Goal: Contribute content

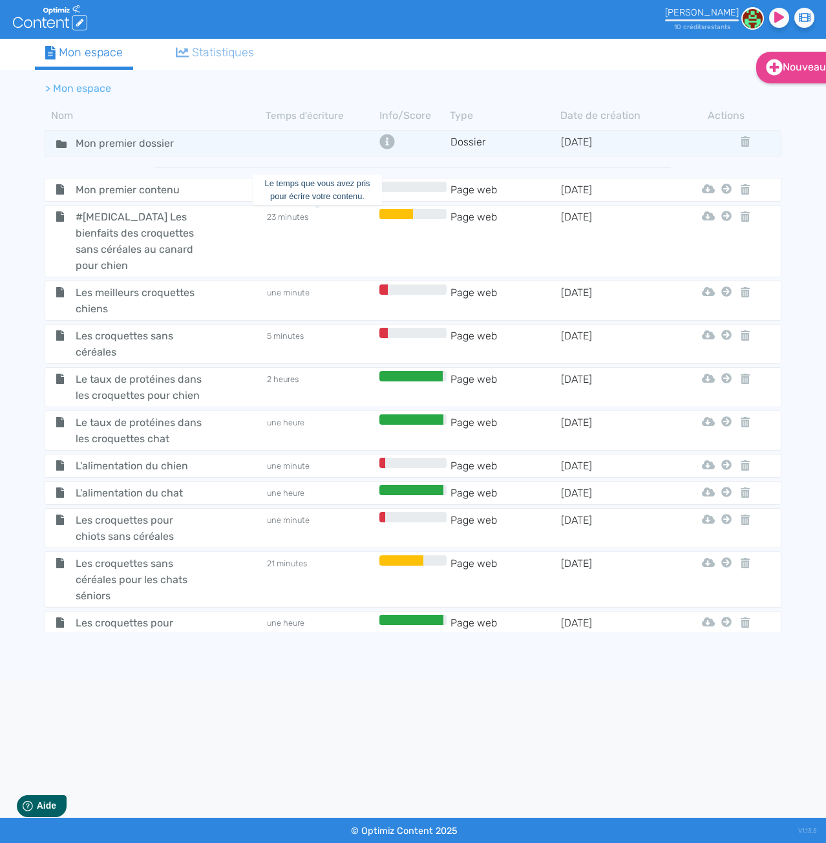
click at [303, 231] on td "23 minutes" at bounding box center [321, 241] width 111 height 65
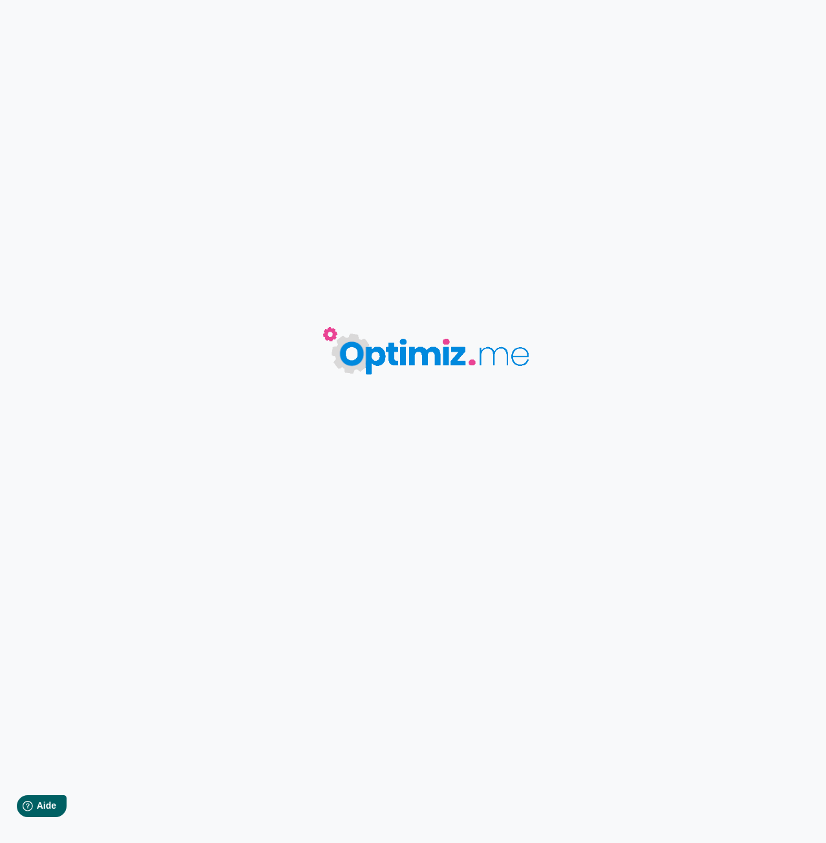
type input "#[MEDICAL_DATA] Les bienfaits des croquettes sans céréales au canard pour chien"
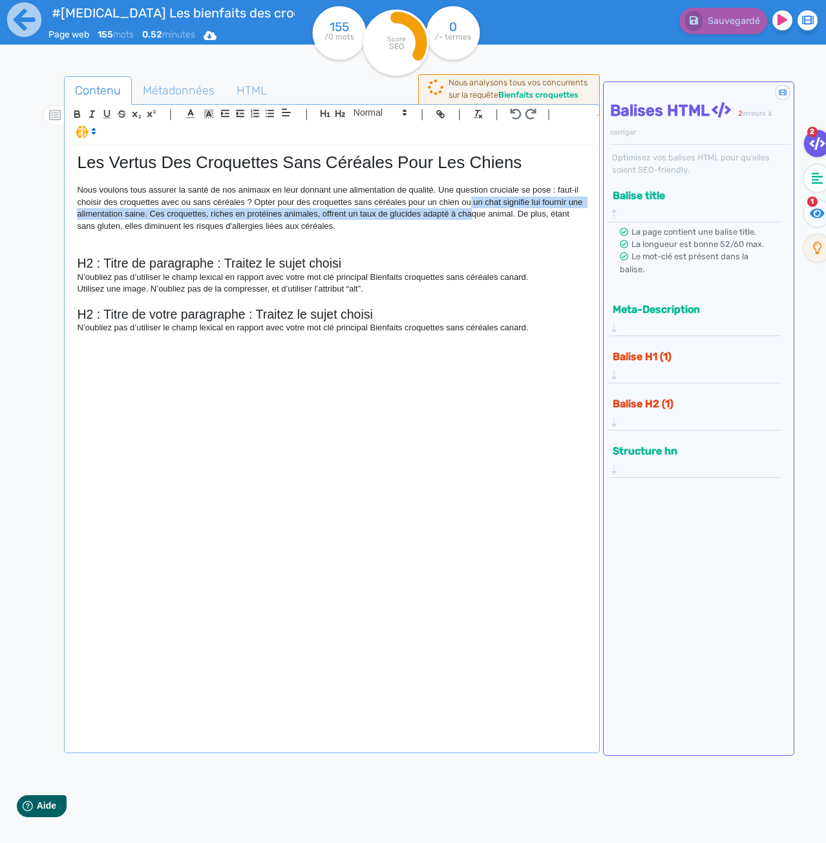
click at [471, 209] on p "Nous voulons tous assurer la santé de nos animaux en leur donnant une alimentat…" at bounding box center [332, 208] width 510 height 48
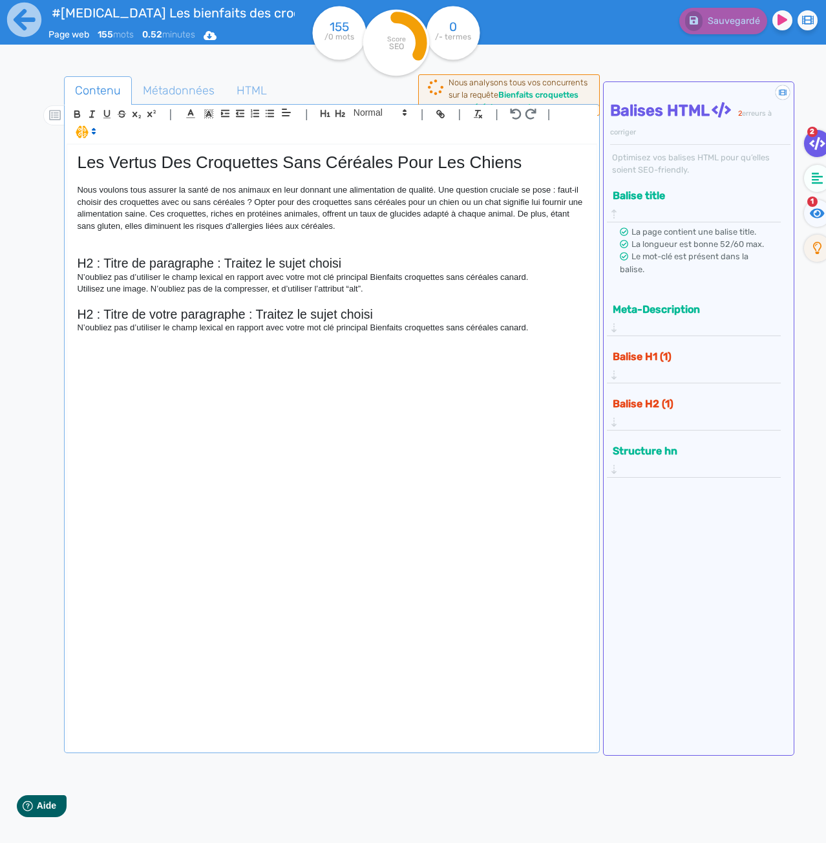
drag, startPoint x: 471, startPoint y: 209, endPoint x: 387, endPoint y: 450, distance: 254.7
click at [387, 450] on div "Les Vertus Des Croquettes Sans Céréales Pour Les Chiens Nous voulons tous assur…" at bounding box center [331, 440] width 529 height 590
click at [36, 36] on icon at bounding box center [24, 20] width 36 height 36
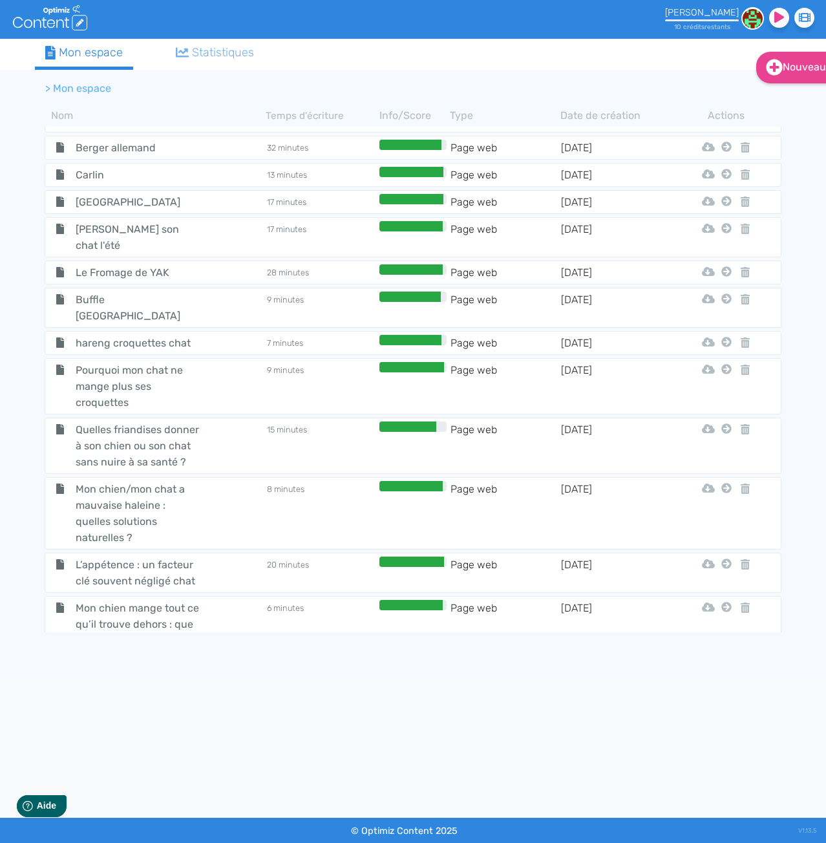
scroll to position [4423, 0]
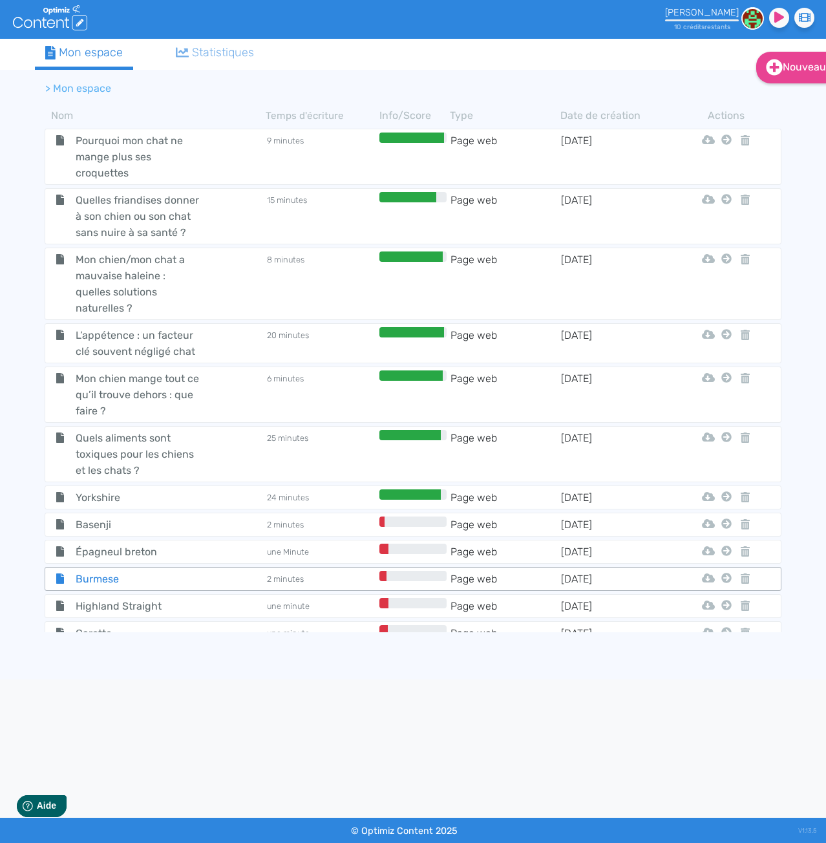
click at [140, 571] on span "Burmese" at bounding box center [138, 579] width 145 height 16
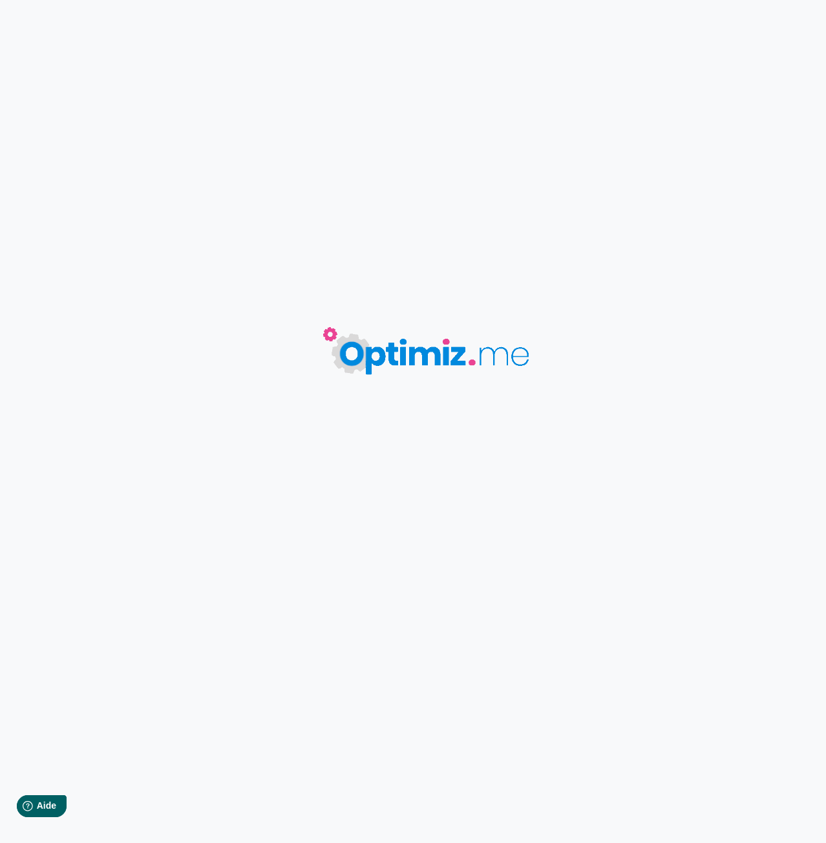
type input "Burmese"
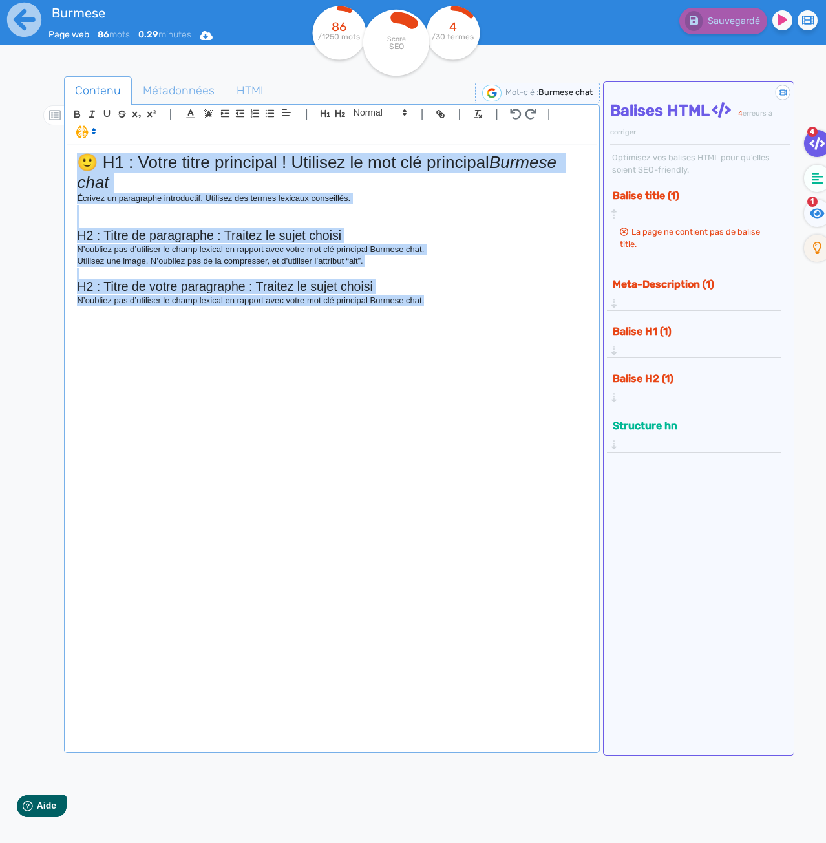
drag, startPoint x: 469, startPoint y: 332, endPoint x: 25, endPoint y: 101, distance: 500.4
click at [25, 101] on div "Burmese Page web 86 mots 0.29 minutes Html Pdf Word 86 /1250 mots Score SEO 4 /…" at bounding box center [413, 462] width 826 height 924
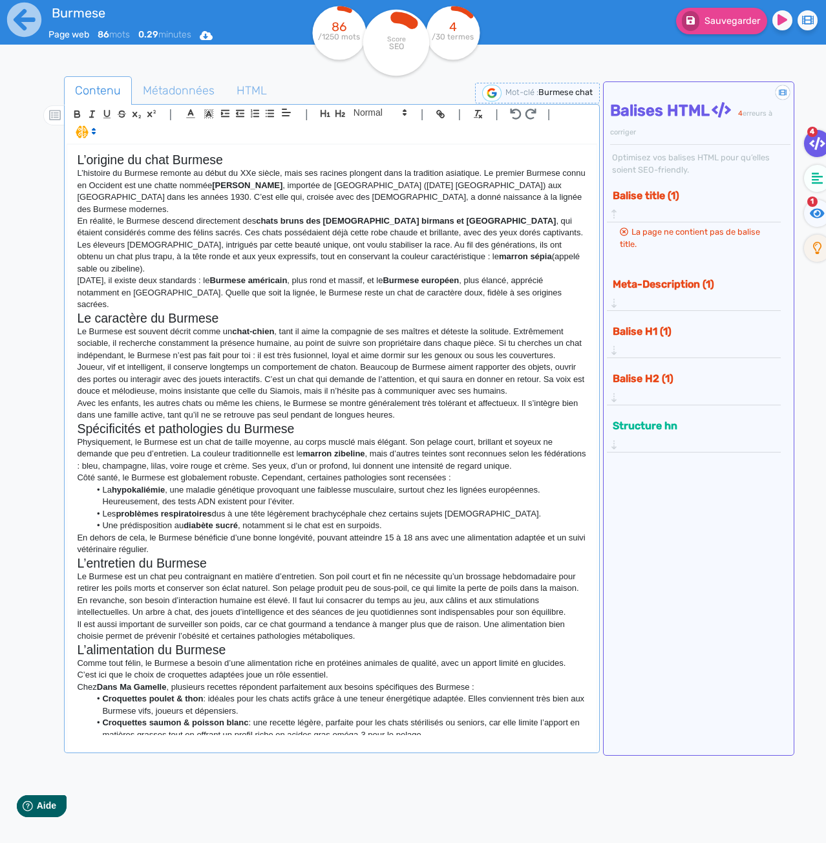
click at [582, 271] on div "L’origine du chat Burmese L’histoire du Burmese remonte au début du XXe siècle,…" at bounding box center [331, 440] width 529 height 590
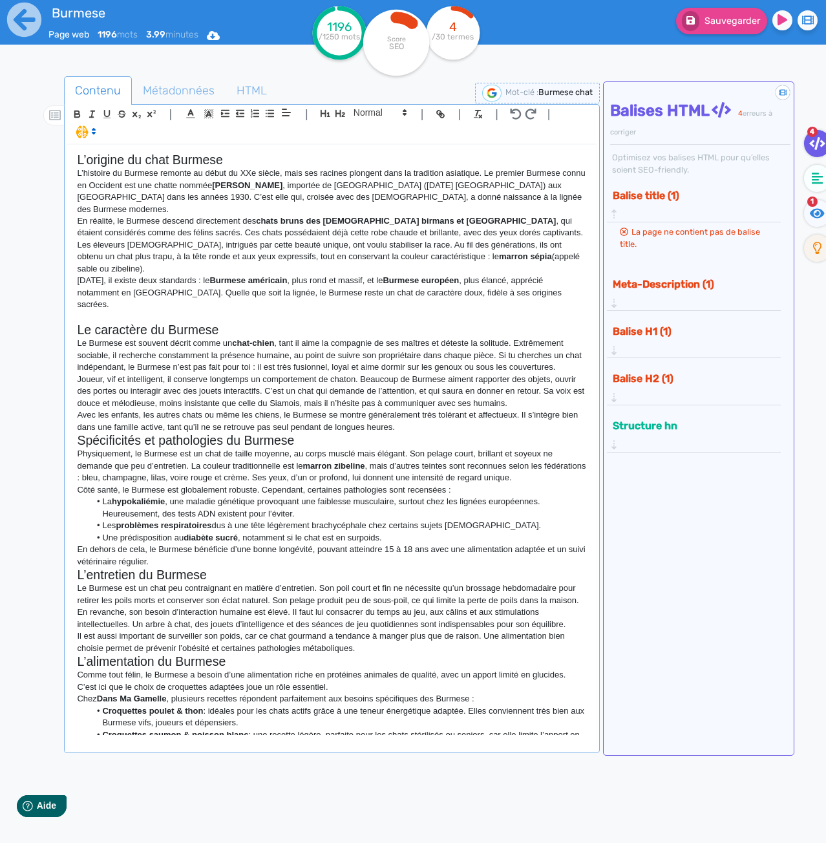
click at [194, 544] on p "En dehors de cela, le Burmese bénéficie d’une bonne longévité, pouvant atteindr…" at bounding box center [332, 556] width 510 height 24
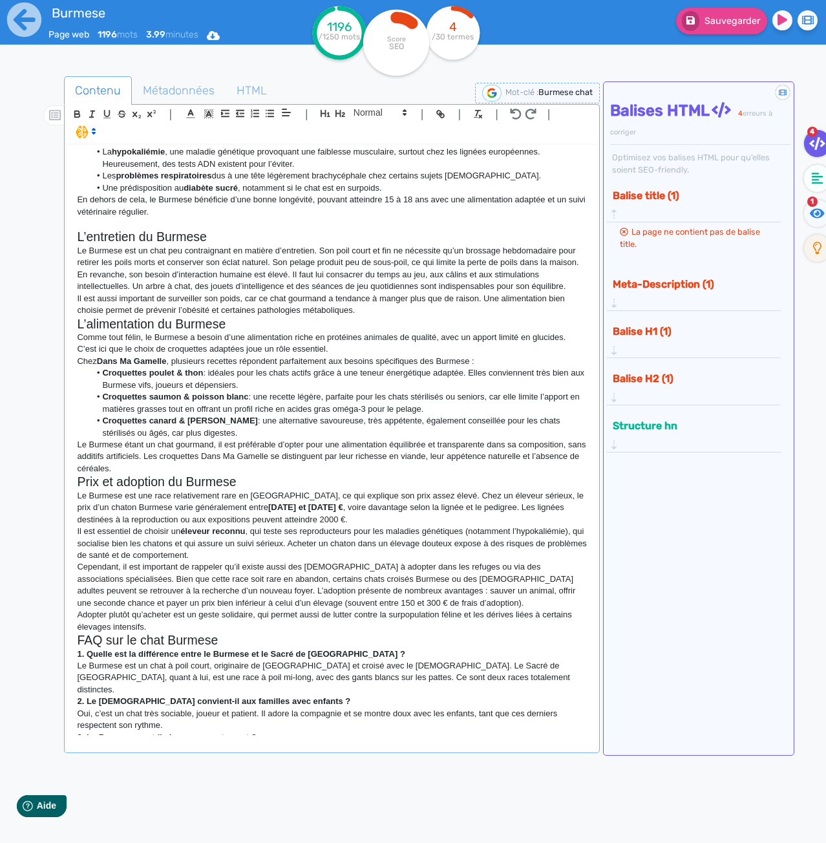
scroll to position [349, 0]
click at [176, 448] on p "Le Burmese étant un chat gourmand, il est préférable d’opter pour une alimentat…" at bounding box center [332, 458] width 510 height 36
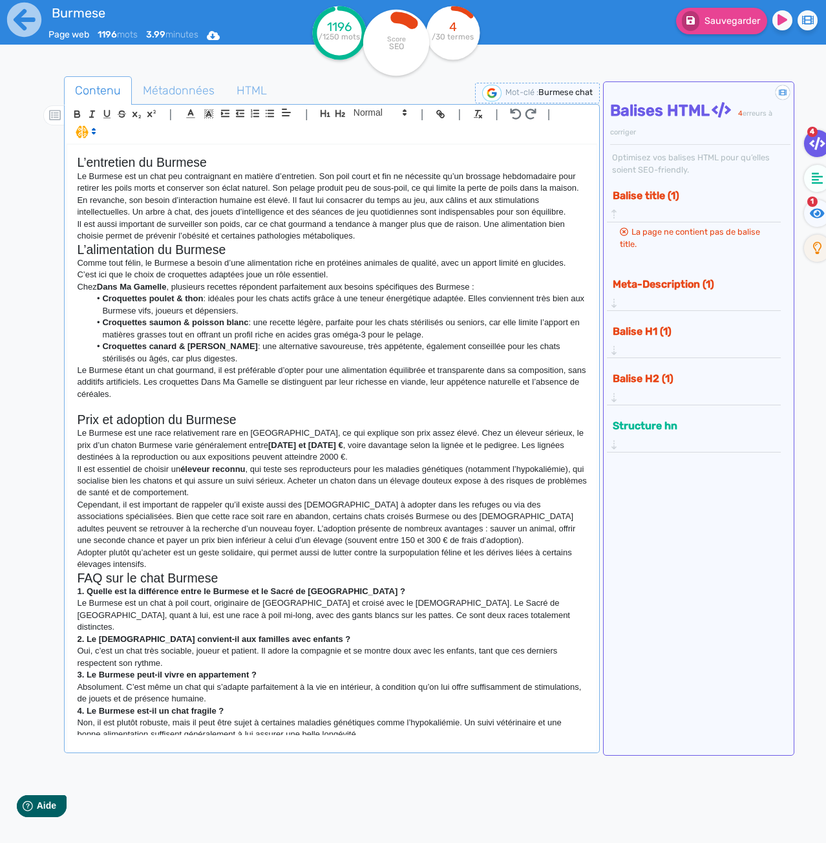
scroll to position [426, 0]
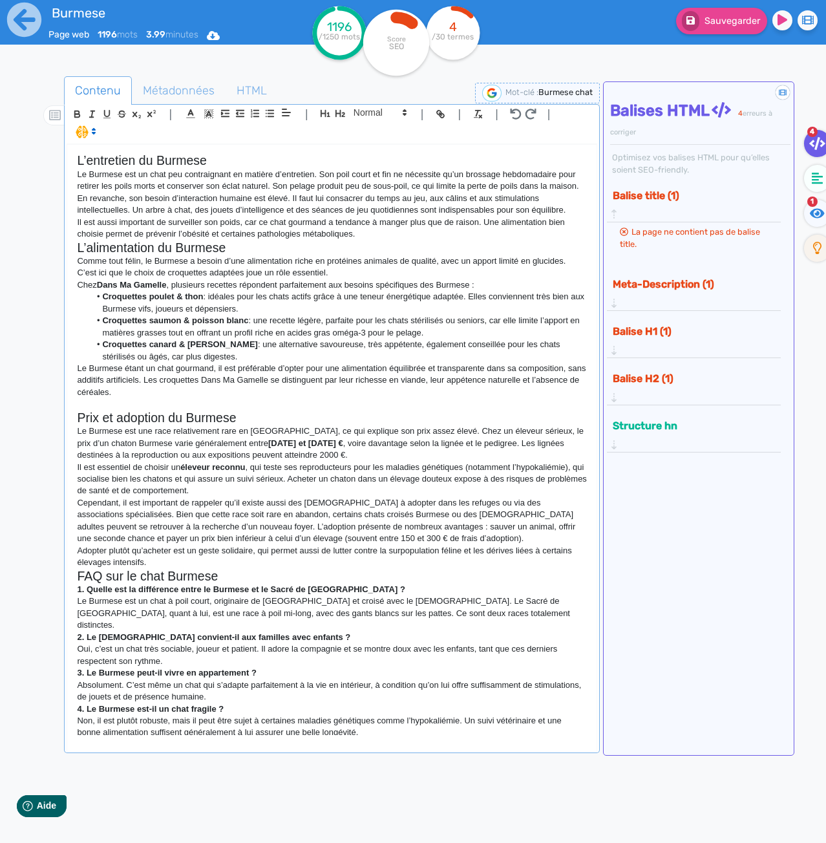
click at [173, 545] on p "Adopter plutôt qu’acheter est un geste solidaire, qui permet aussi de lutter co…" at bounding box center [332, 557] width 510 height 24
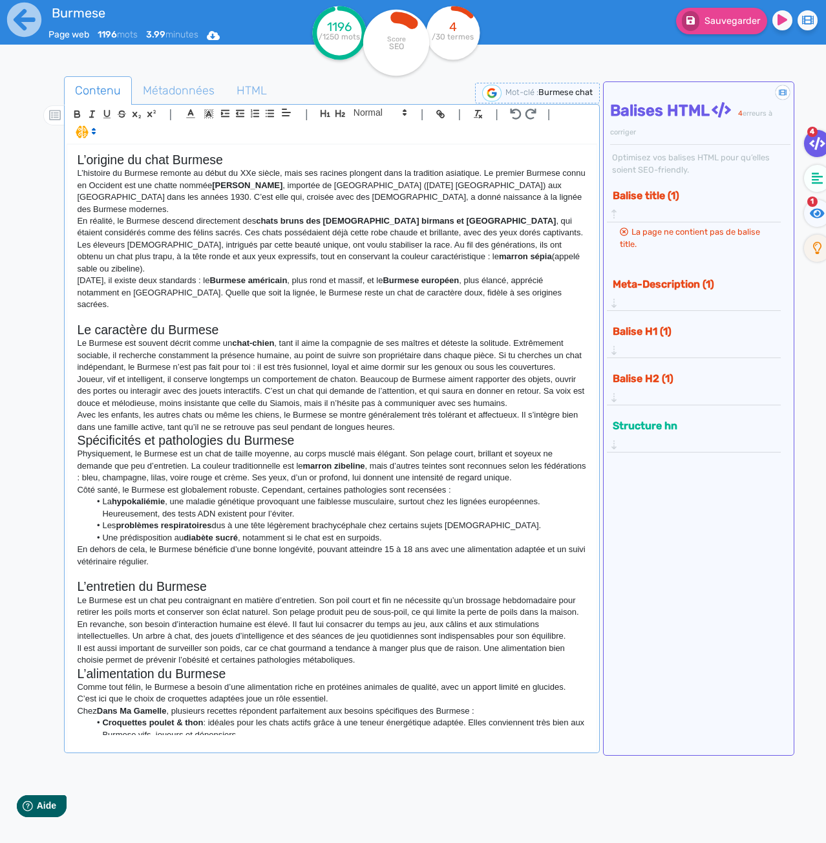
scroll to position [65, 0]
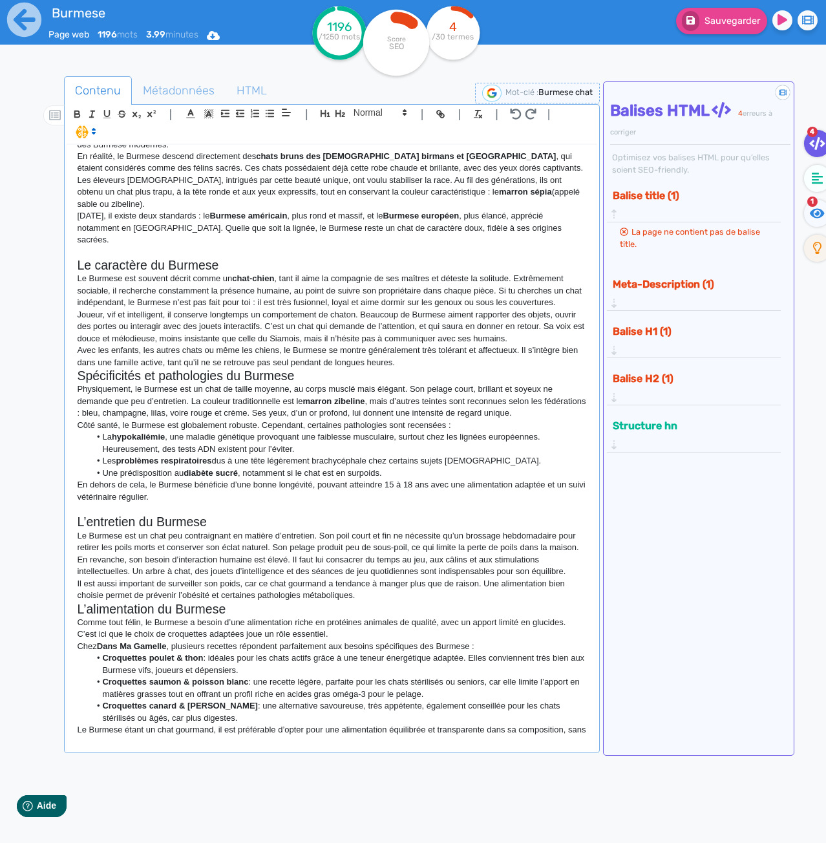
click at [425, 345] on p "Avec les enfants, les autres chats ou même les chiens, le Burmese se montre gén…" at bounding box center [332, 357] width 510 height 24
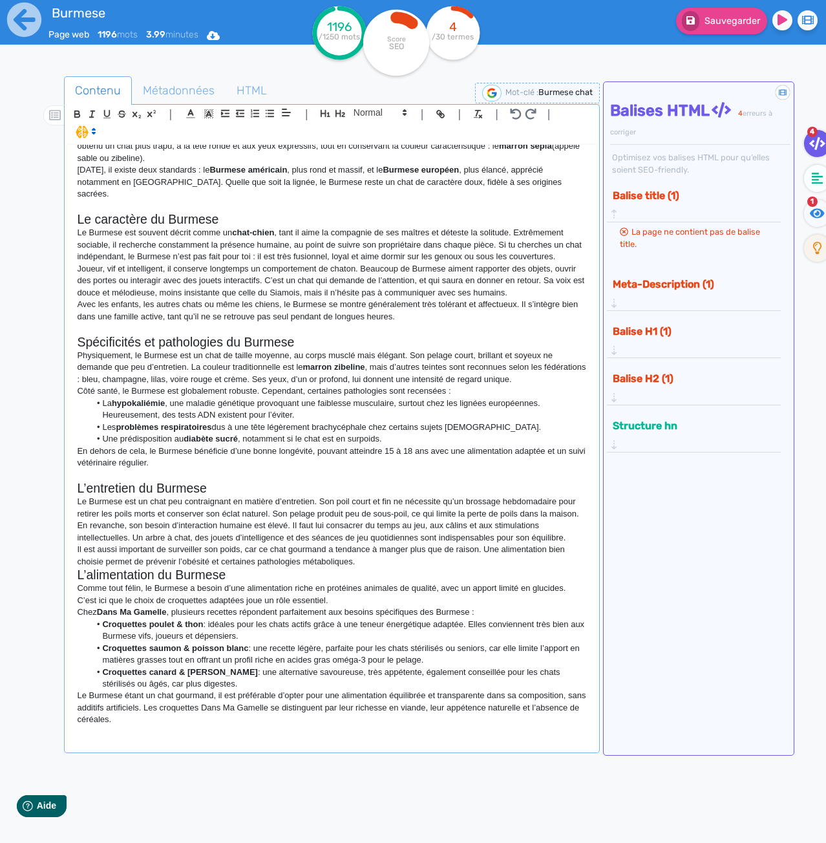
scroll to position [259, 0]
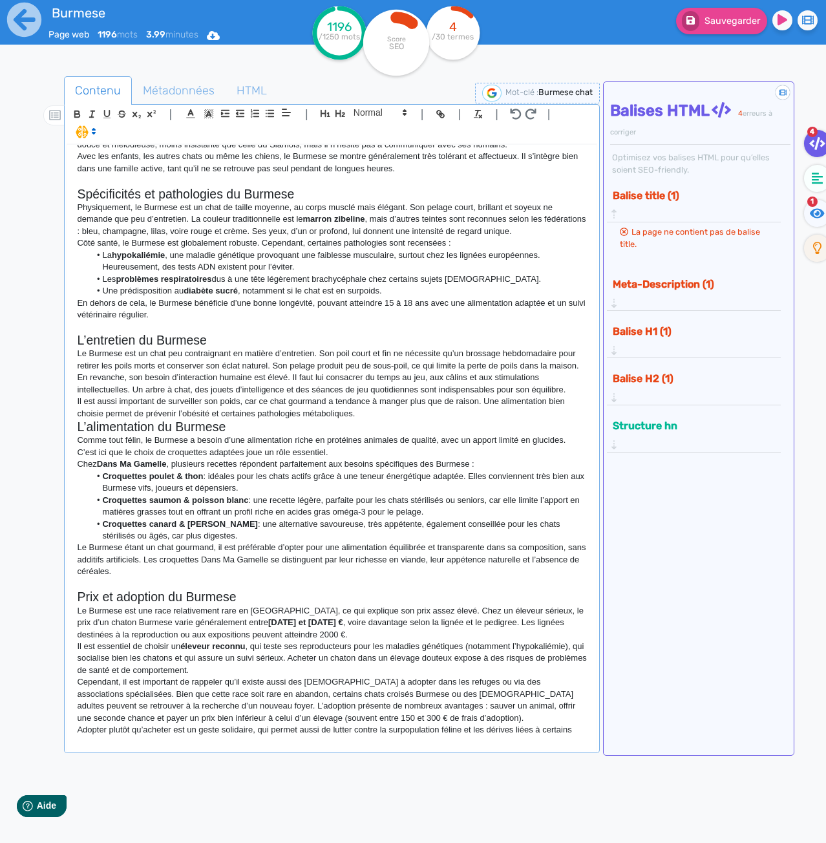
click at [361, 396] on p "Il est aussi important de surveiller son poids, car ce chat gourmand a tendance…" at bounding box center [332, 408] width 510 height 24
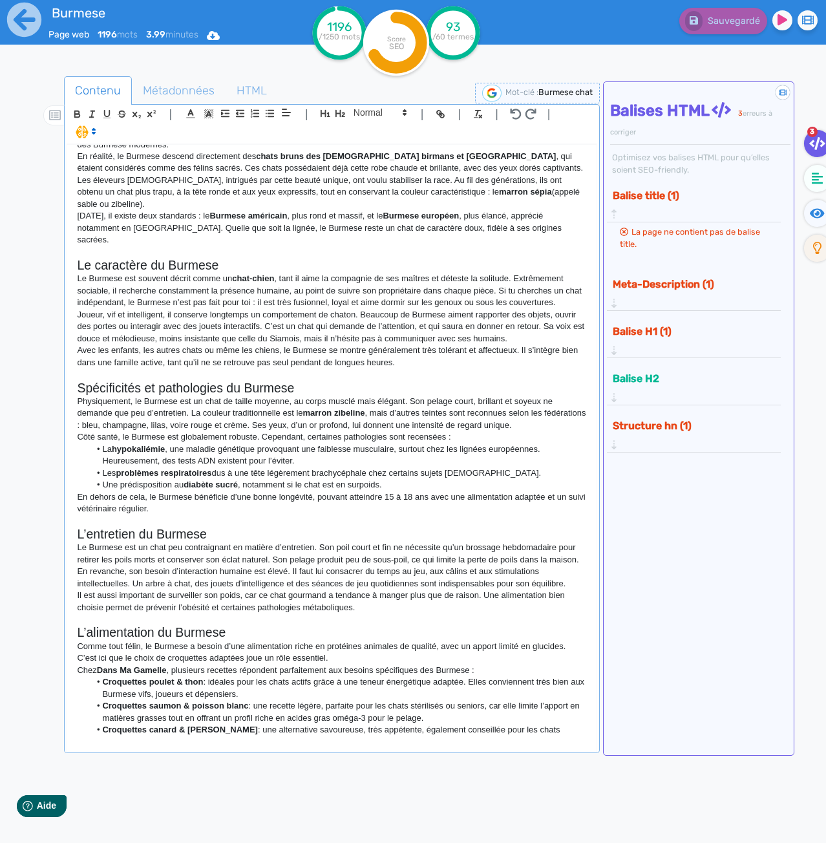
scroll to position [0, 0]
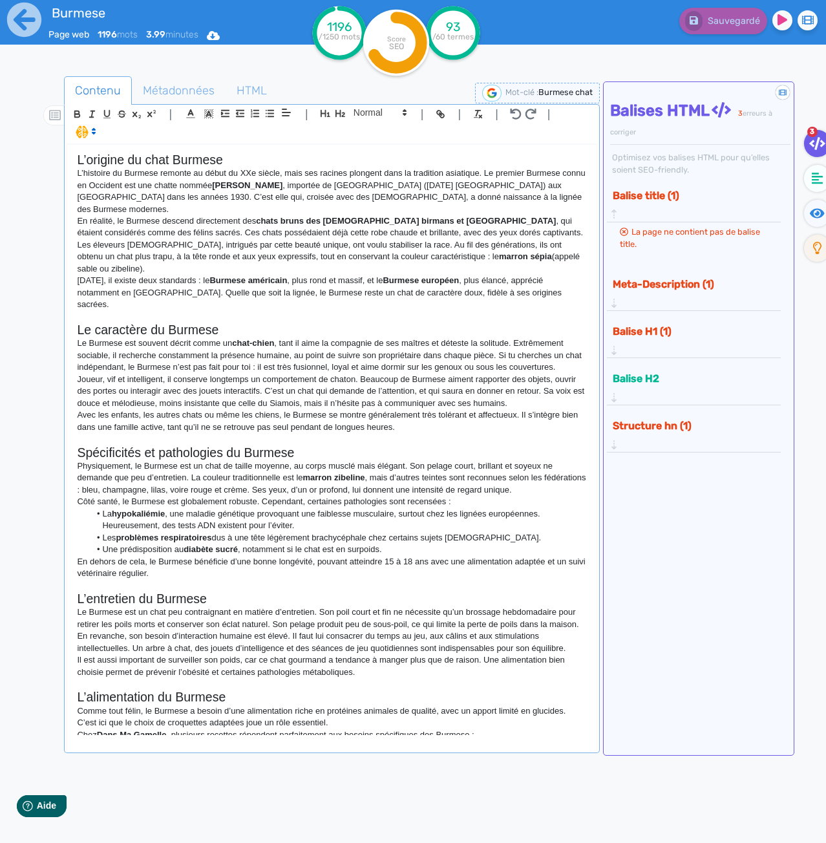
click at [579, 270] on div "L’origine du chat Burmese L’histoire du Burmese remonte au début du XXe siècle,…" at bounding box center [331, 440] width 529 height 590
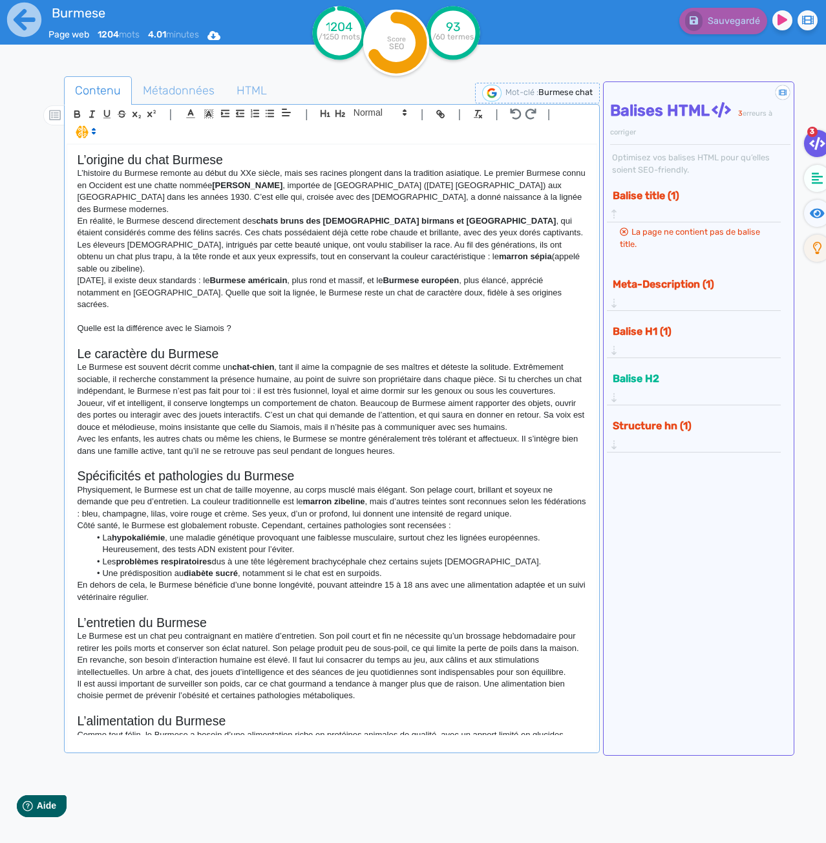
click at [248, 323] on p "Quelle est la différence avec le Siamois ?" at bounding box center [332, 329] width 510 height 12
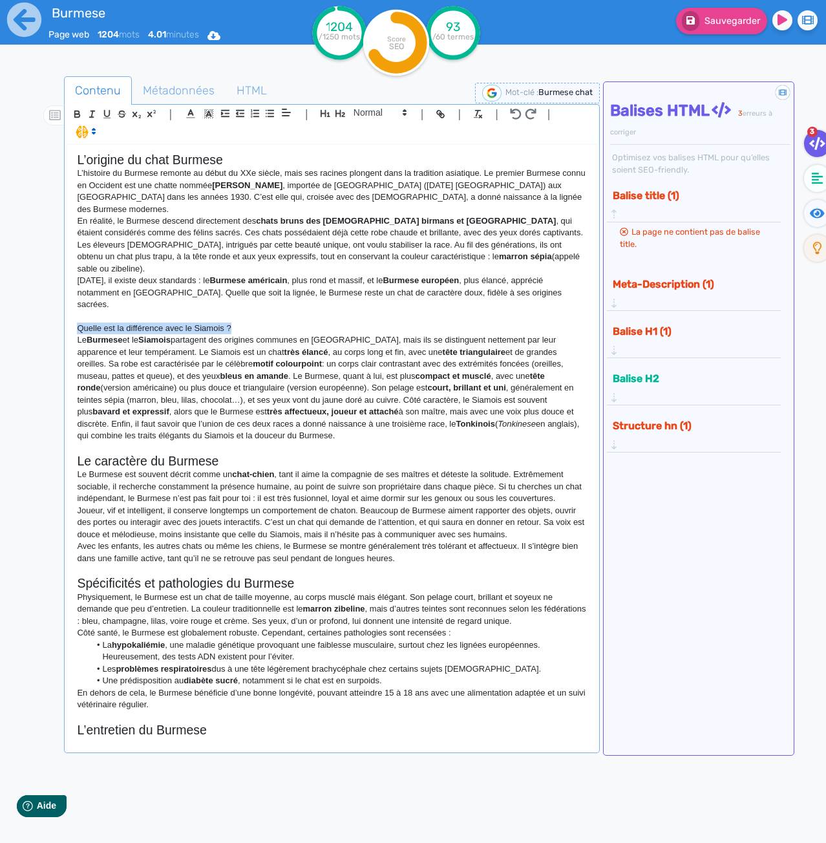
drag, startPoint x: 235, startPoint y: 290, endPoint x: 61, endPoint y: 288, distance: 173.9
click at [61, 288] on div "Contenu Métadonnées HTML | | H3 H4 H5 H6 Normal | | | | L’origine du chat Burme…" at bounding box center [431, 498] width 789 height 851
click at [341, 109] on icon "button" at bounding box center [340, 113] width 11 height 11
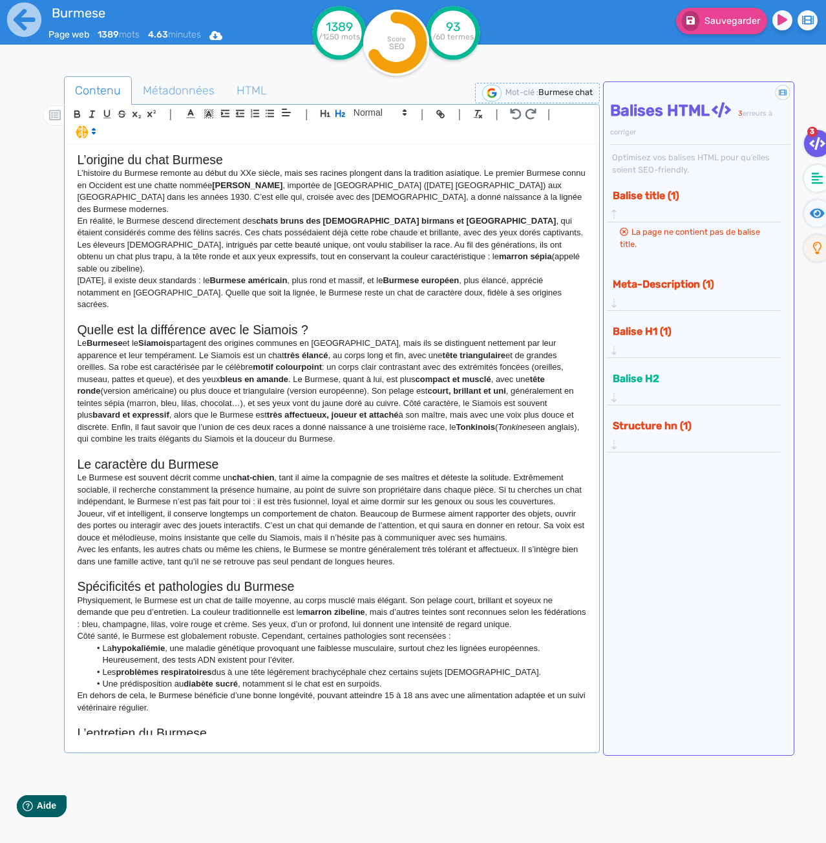
click at [279, 218] on p "En réalité, le Burmese descend directement des chats bruns des [DEMOGRAPHIC_DAT…" at bounding box center [332, 244] width 510 height 59
click at [401, 337] on p "Le Burmese et le Siamois partagent des origines communes en [GEOGRAPHIC_DATA], …" at bounding box center [332, 390] width 510 height 107
click at [74, 162] on div "L’origine du chat Burmese L’histoire du Burmese remonte au début du XXe siècle,…" at bounding box center [331, 440] width 529 height 590
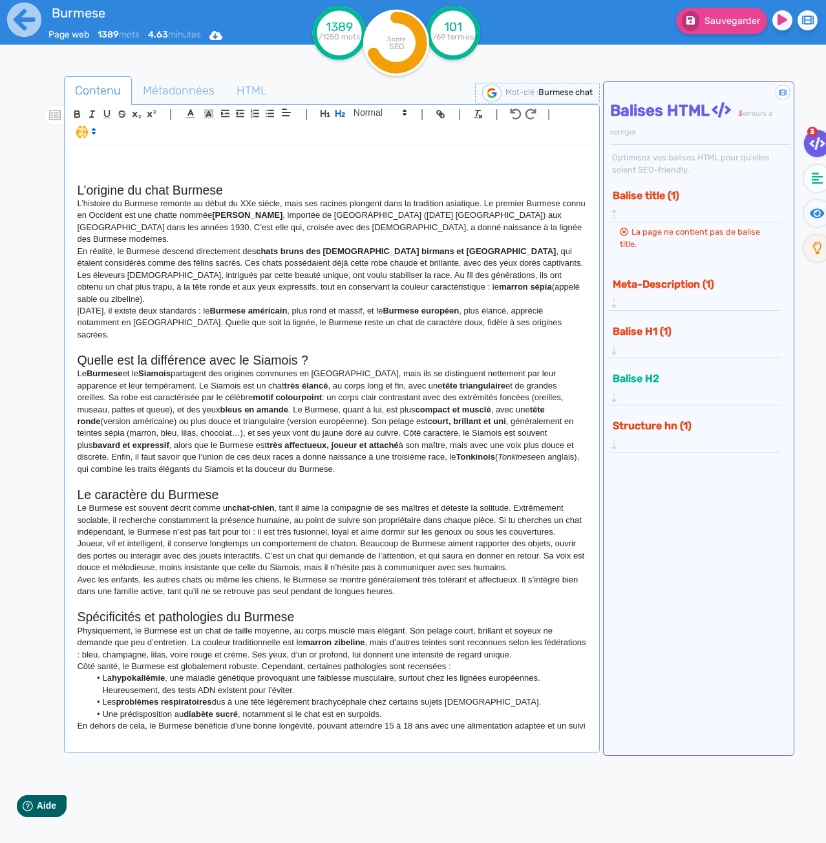
click at [92, 157] on h2 at bounding box center [332, 160] width 510 height 15
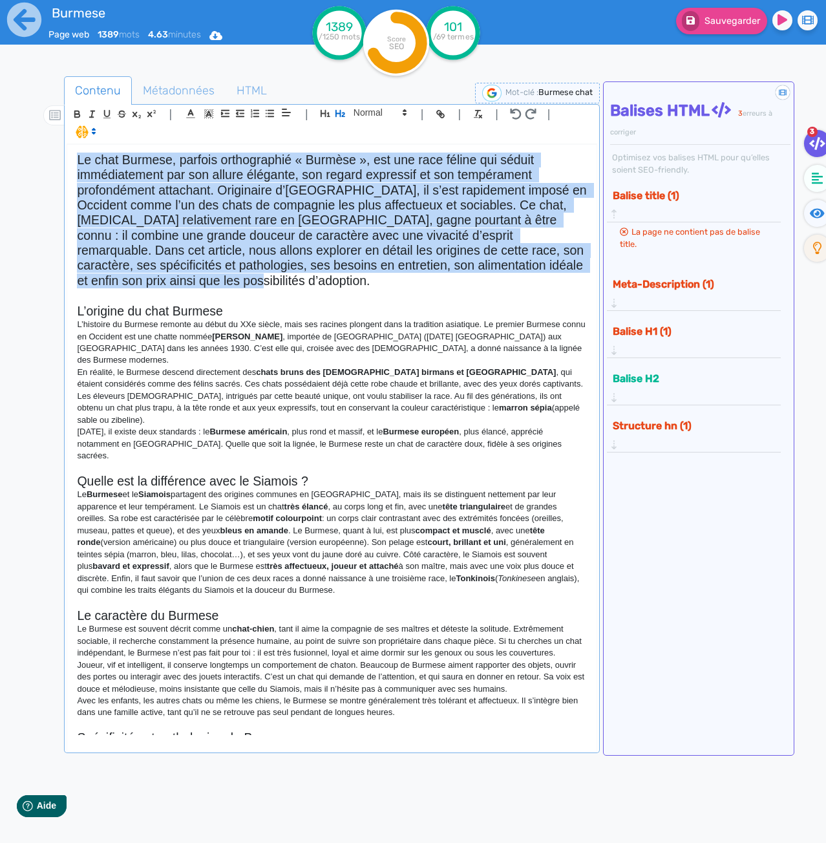
drag, startPoint x: 229, startPoint y: 286, endPoint x: 54, endPoint y: 160, distance: 215.4
click at [54, 160] on div "Contenu Métadonnées HTML | | H3 H4 H5 H6 Normal | | | | L’origine du chat Burme…" at bounding box center [431, 498] width 789 height 851
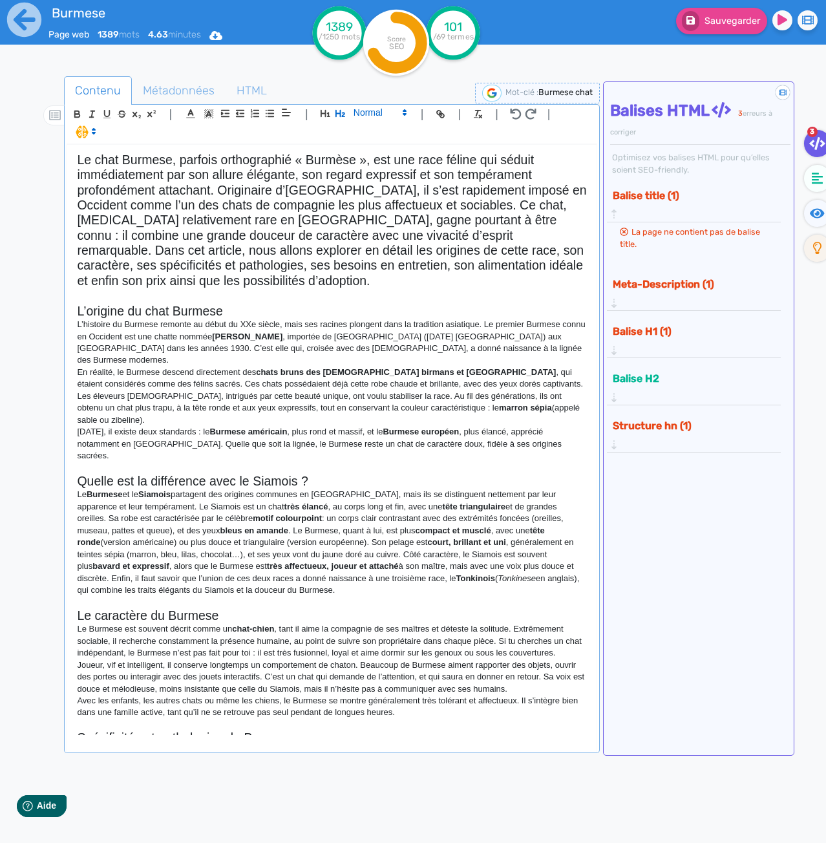
click at [363, 112] on span at bounding box center [379, 113] width 63 height 16
click at [366, 215] on span at bounding box center [380, 217] width 52 height 20
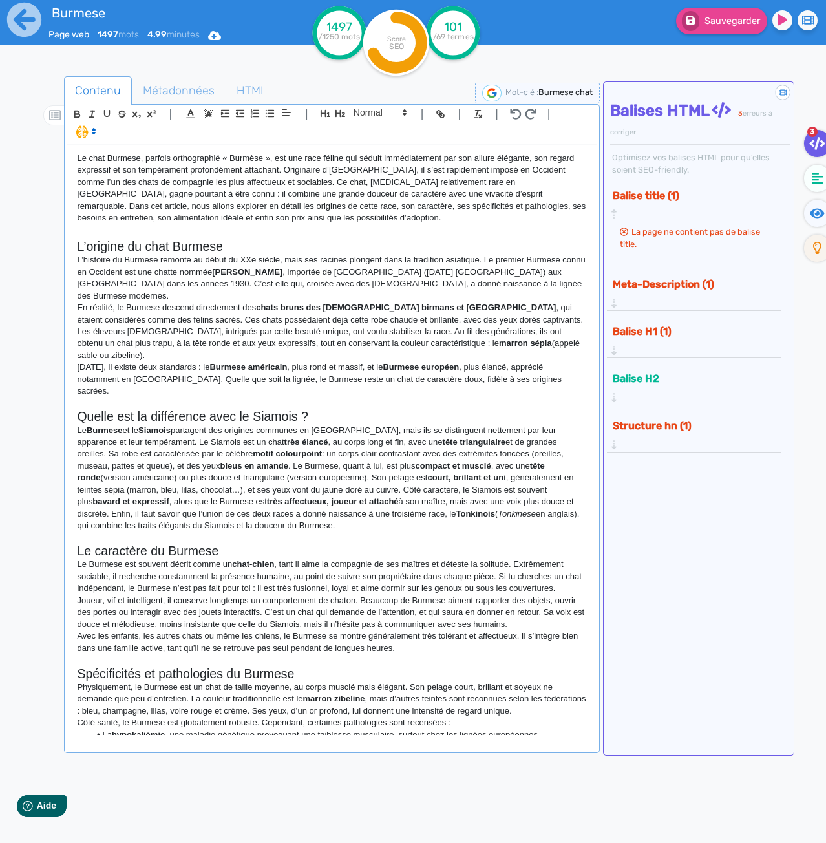
click at [344, 222] on p "Le chat Burmese, parfois orthographié « Burmèse », est une race féline qui sédu…" at bounding box center [332, 189] width 510 height 72
click at [314, 425] on p "Le Burmese et le Siamois partagent des origines communes en [GEOGRAPHIC_DATA], …" at bounding box center [332, 478] width 510 height 107
click at [169, 246] on h2 "L’origine du chat Burmese" at bounding box center [332, 246] width 510 height 15
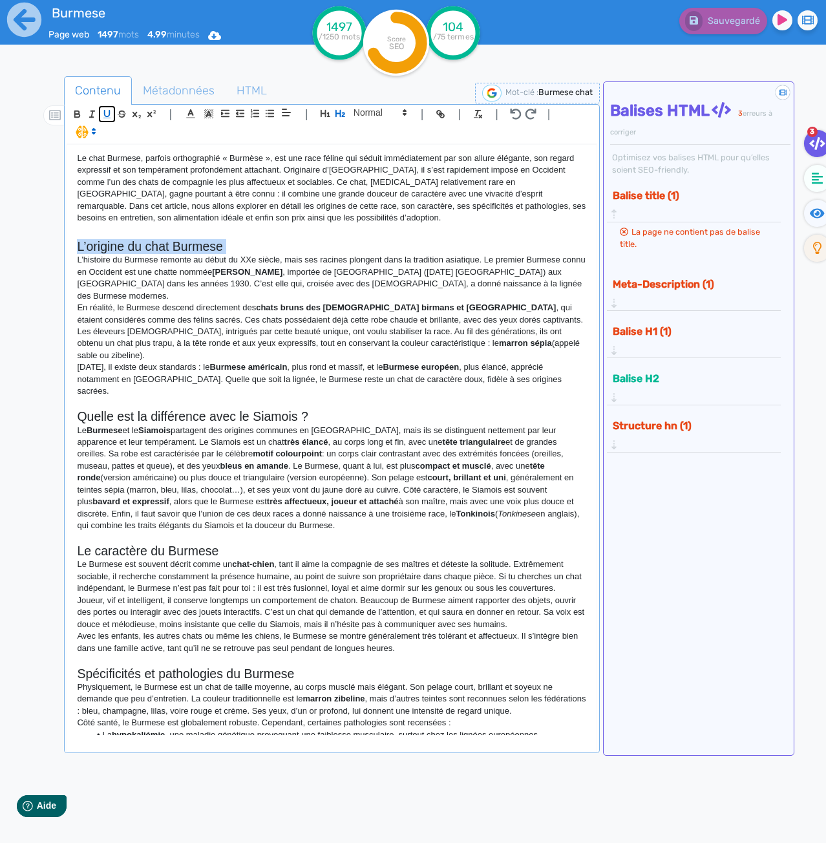
click at [105, 107] on button "button" at bounding box center [107, 114] width 15 height 15
click at [185, 398] on p at bounding box center [332, 404] width 510 height 12
click at [187, 409] on h2 "Quelle est la différence avec le Siamois ?" at bounding box center [332, 416] width 510 height 15
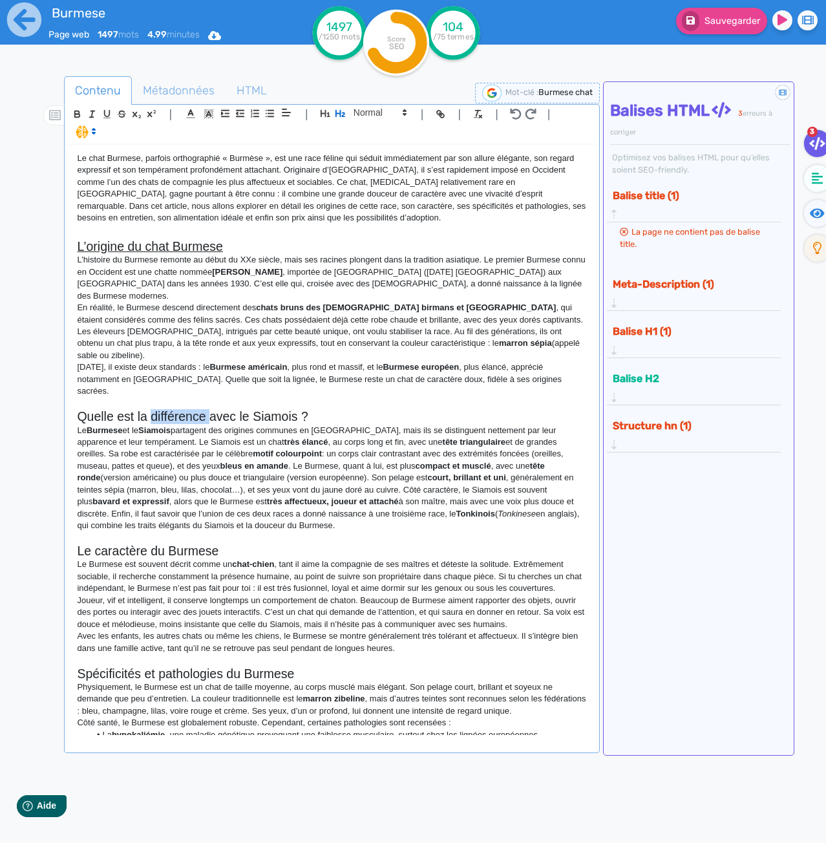
click at [187, 409] on h2 "Quelle est la différence avec le Siamois ?" at bounding box center [332, 416] width 510 height 15
click at [107, 112] on icon "button" at bounding box center [106, 114] width 11 height 11
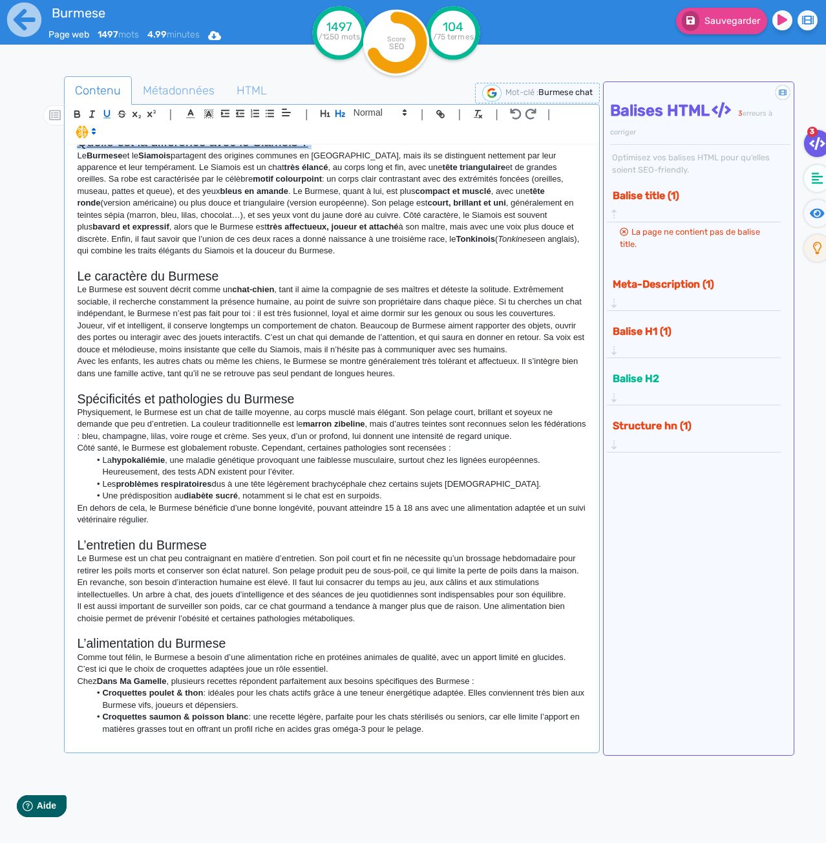
scroll to position [323, 0]
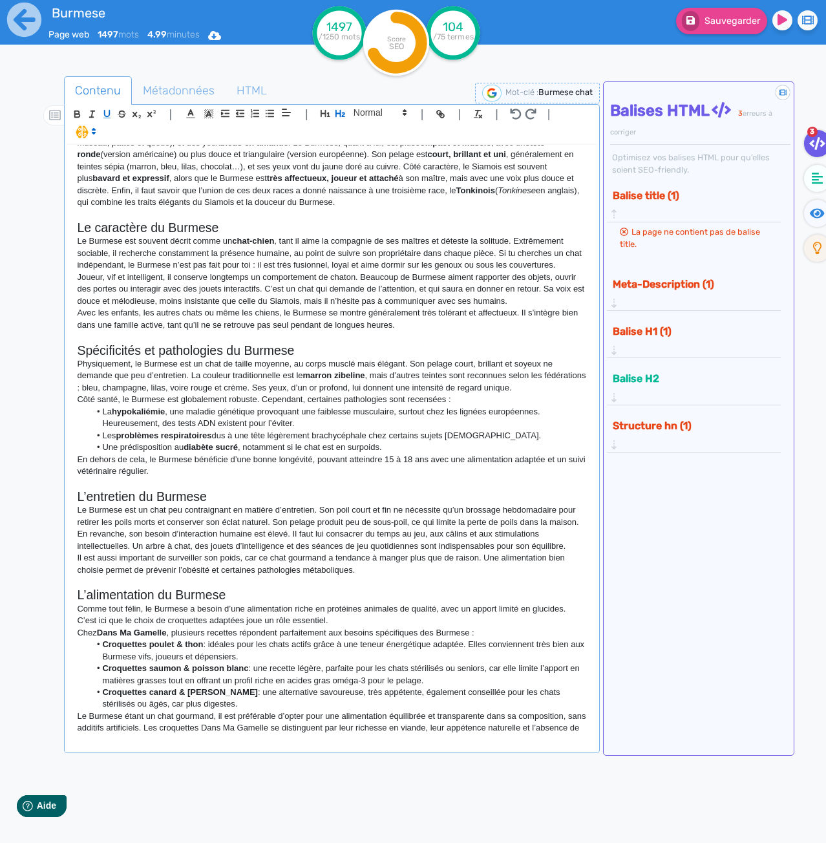
click at [154, 220] on h2 "Le caractère du Burmese" at bounding box center [332, 227] width 510 height 15
click at [106, 116] on icon "button" at bounding box center [107, 114] width 5 height 6
click at [151, 343] on h2 "Spécificités et pathologies du Burmese" at bounding box center [332, 350] width 510 height 15
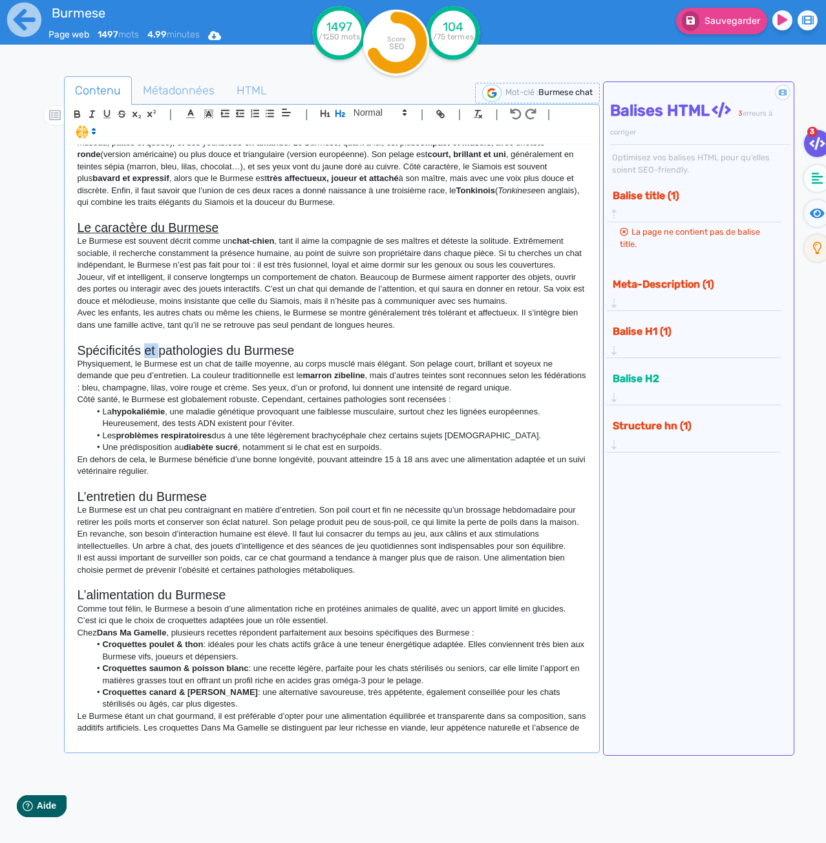
click at [151, 343] on h2 "Spécificités et pathologies du Burmese" at bounding box center [332, 350] width 510 height 15
click at [107, 114] on icon "button" at bounding box center [106, 114] width 11 height 11
click at [136, 489] on h2 "L’entretien du Burmese" at bounding box center [332, 496] width 510 height 15
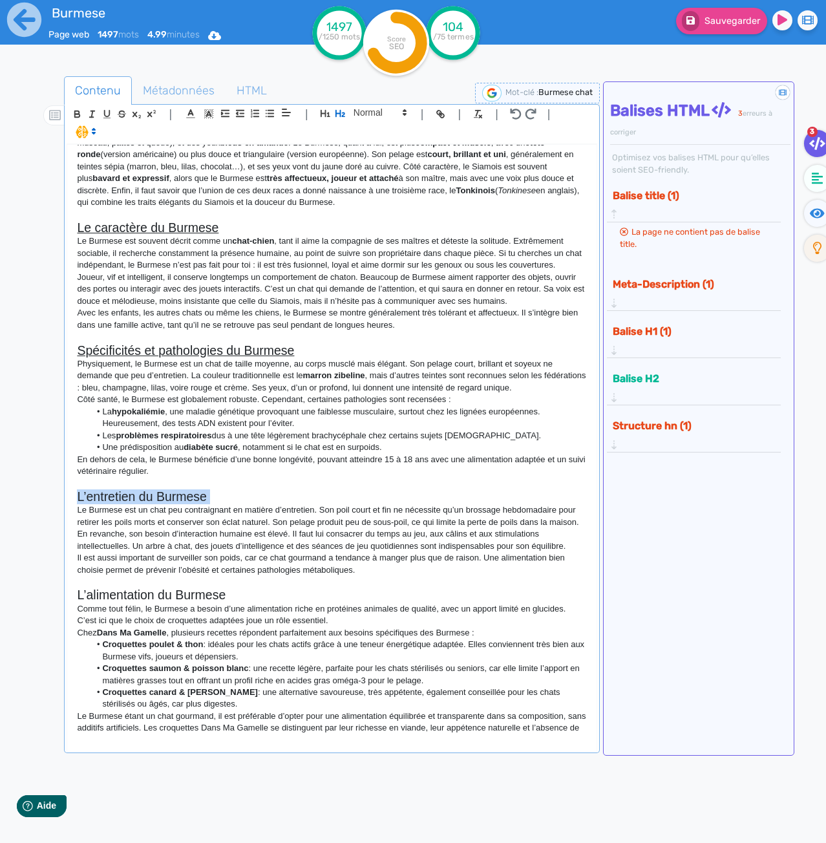
click at [136, 489] on h2 "L’entretien du Burmese" at bounding box center [332, 496] width 510 height 15
click at [110, 112] on icon "button" at bounding box center [107, 114] width 5 height 6
click at [173, 588] on h2 "L’alimentation du Burmese" at bounding box center [332, 595] width 510 height 15
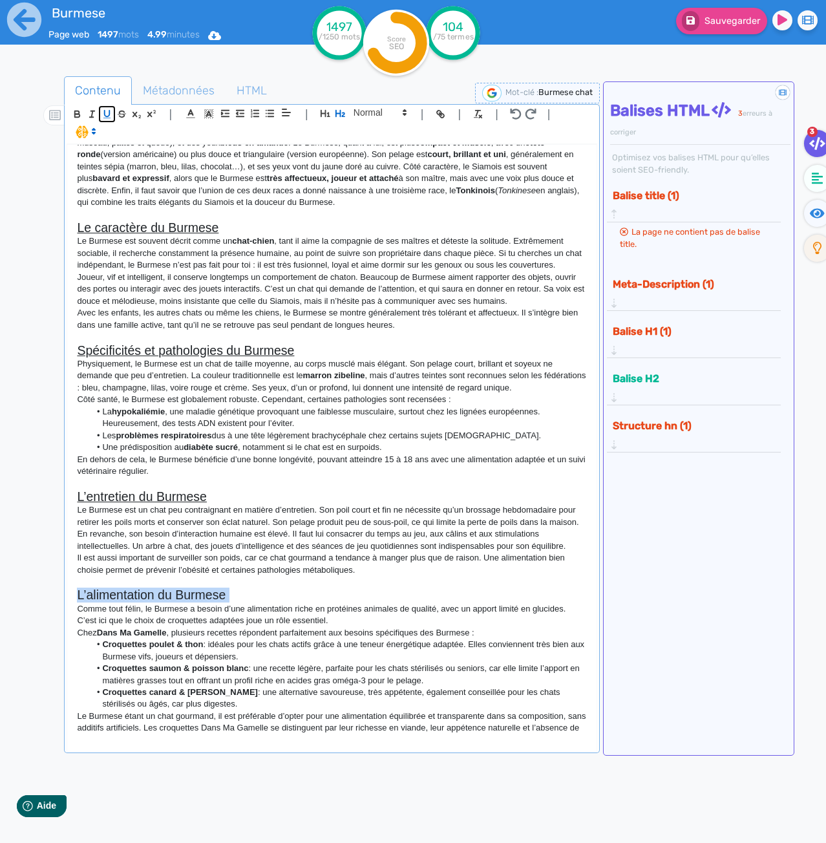
click at [108, 113] on icon "button" at bounding box center [106, 114] width 11 height 11
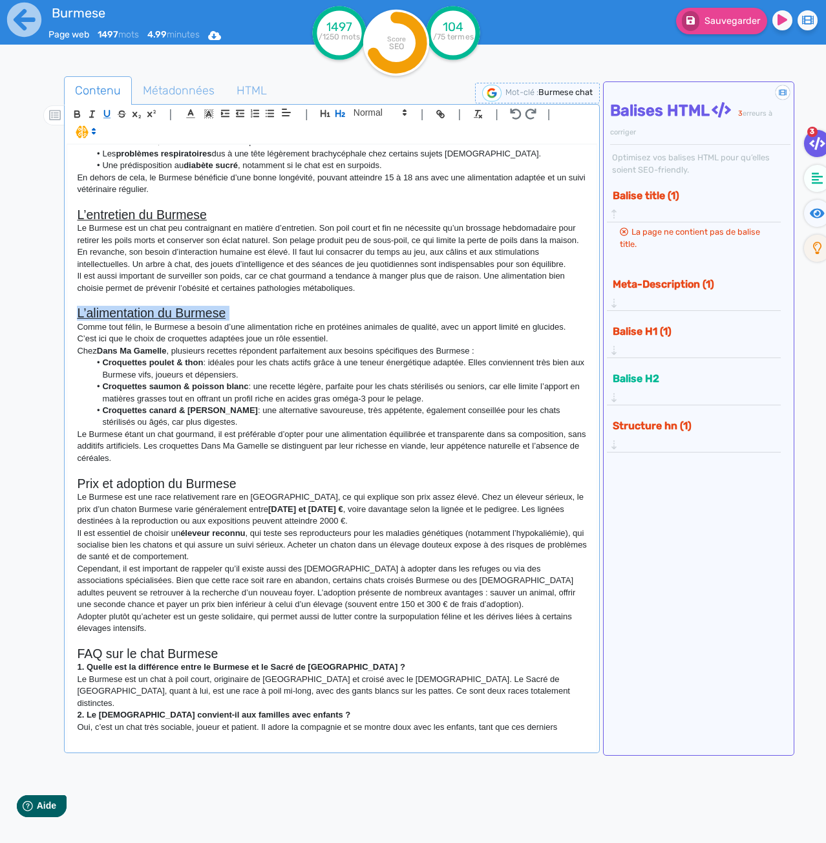
scroll to position [646, 0]
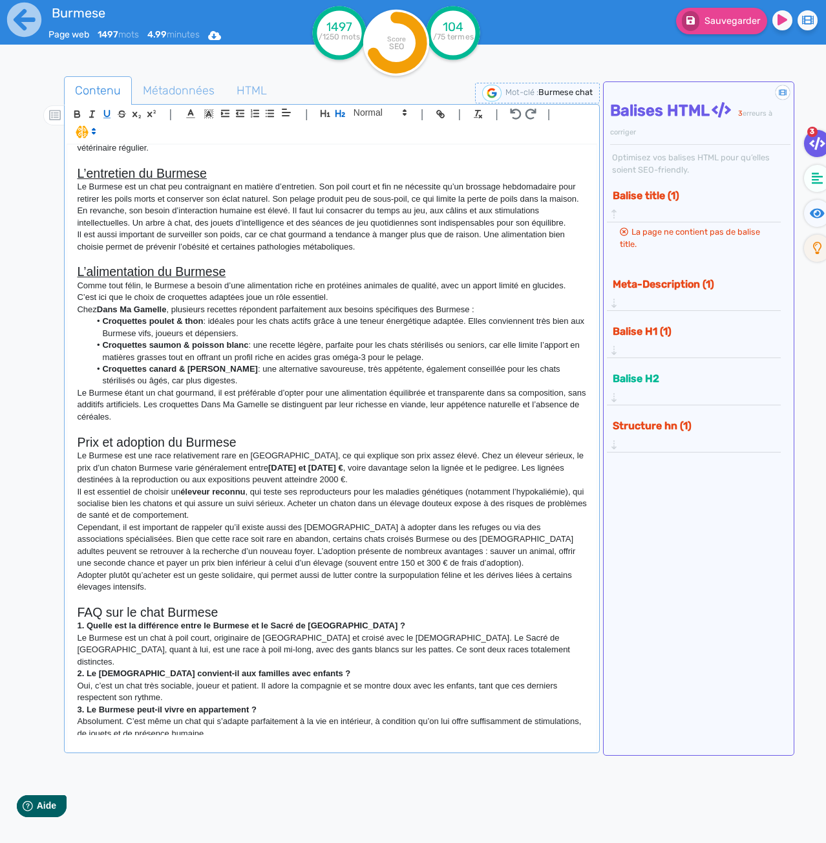
click at [141, 435] on h2 "Prix et adoption du Burmese" at bounding box center [332, 442] width 510 height 15
click at [109, 113] on icon "button" at bounding box center [107, 114] width 5 height 6
click at [163, 605] on h2 "FAQ sur le chat Burmese" at bounding box center [332, 612] width 510 height 15
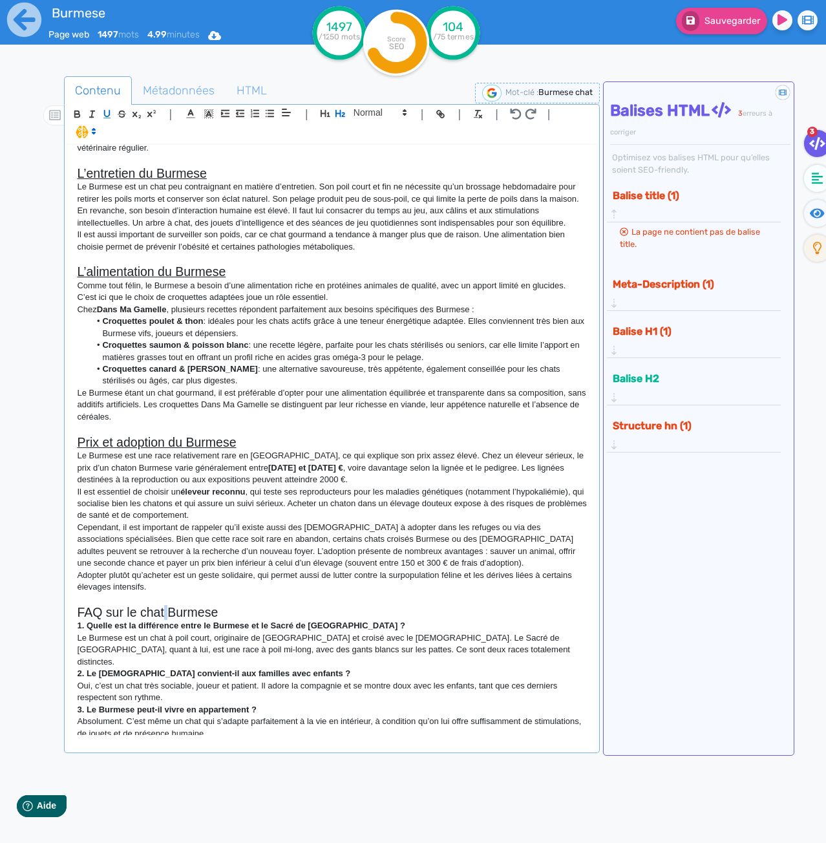
click at [163, 605] on h2 "FAQ sur le chat Burmese" at bounding box center [332, 612] width 510 height 15
click at [105, 117] on icon "button" at bounding box center [106, 114] width 11 height 11
click at [171, 450] on p "Le Burmese est une race relativement rare en [GEOGRAPHIC_DATA], ce qui explique…" at bounding box center [332, 468] width 510 height 36
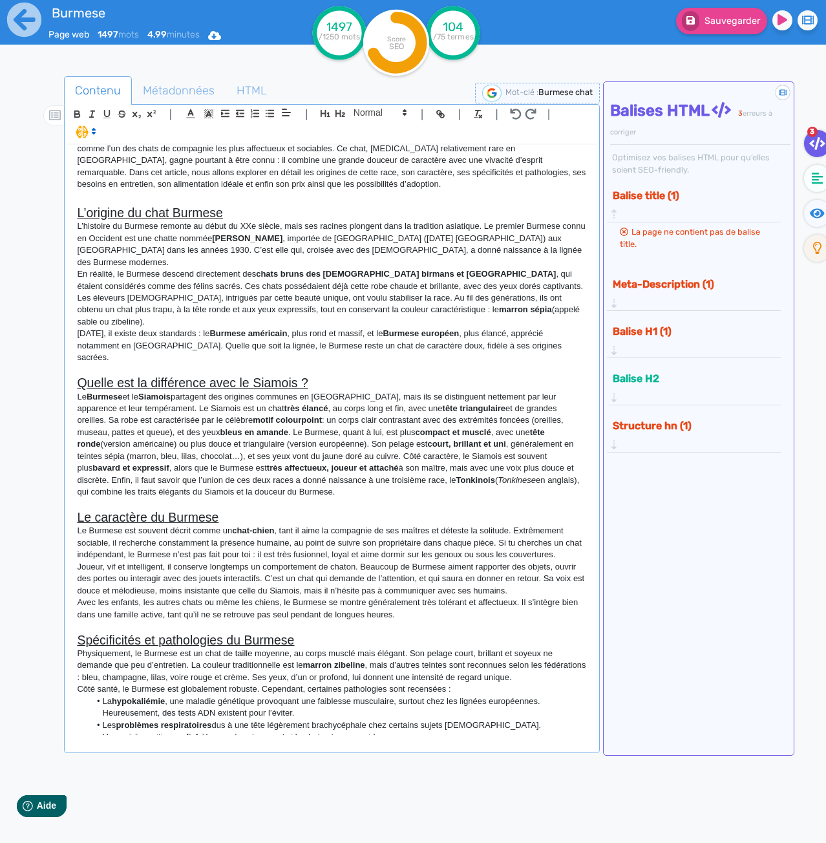
scroll to position [0, 0]
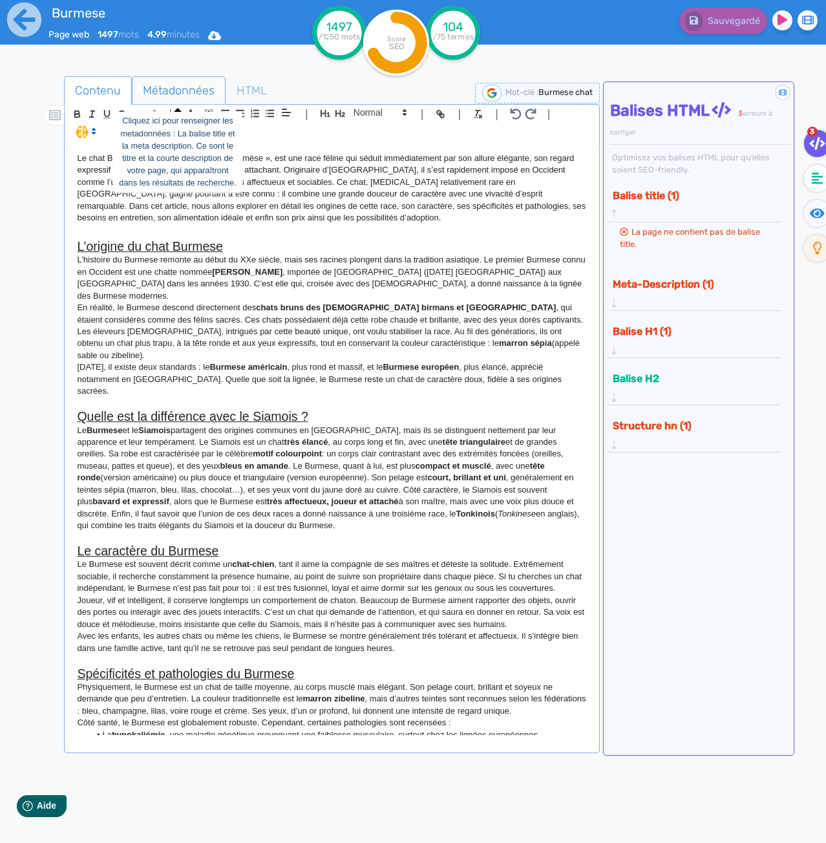
click at [164, 90] on span "Métadonnées" at bounding box center [179, 90] width 92 height 35
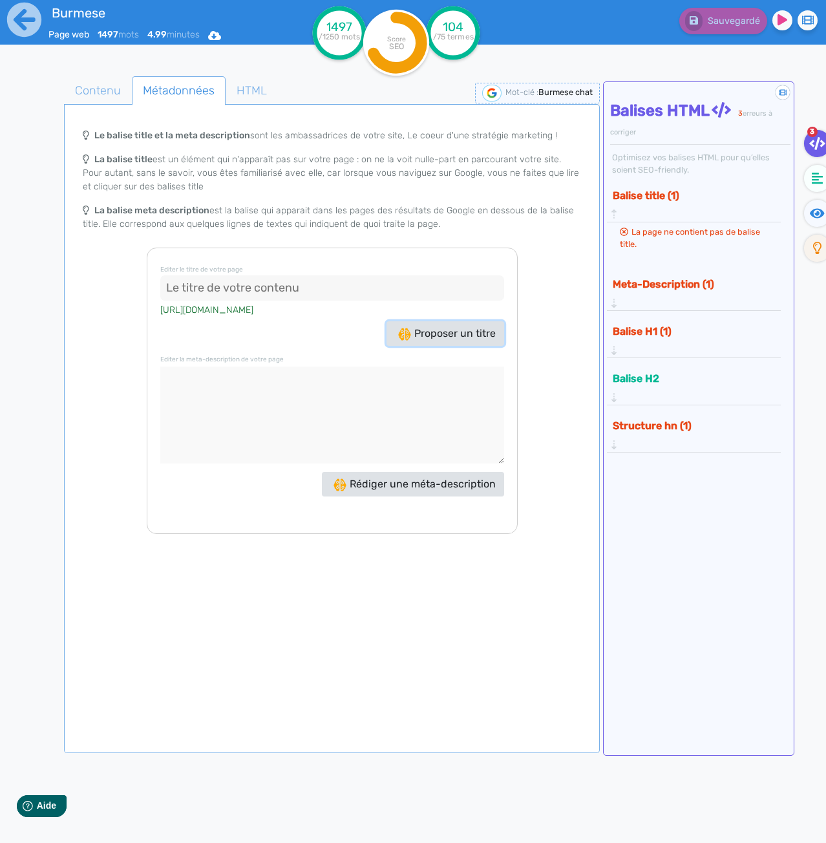
click at [423, 327] on span "Proposer un titre" at bounding box center [447, 333] width 98 height 12
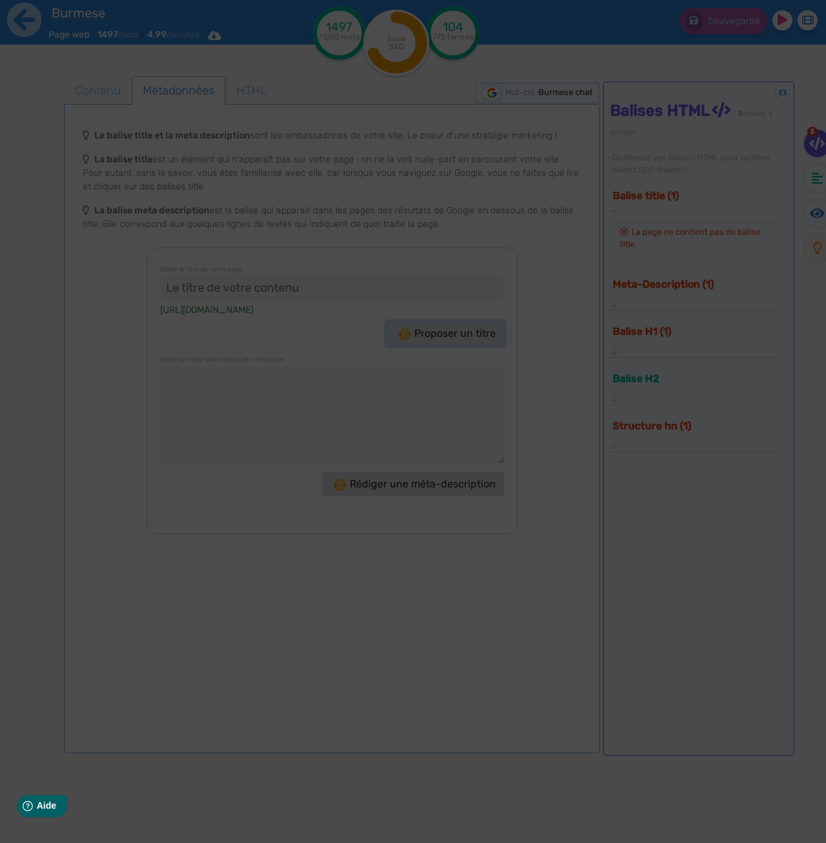
type input "Découvrez le Burmese chat : compagnon affectueux et élégant !"
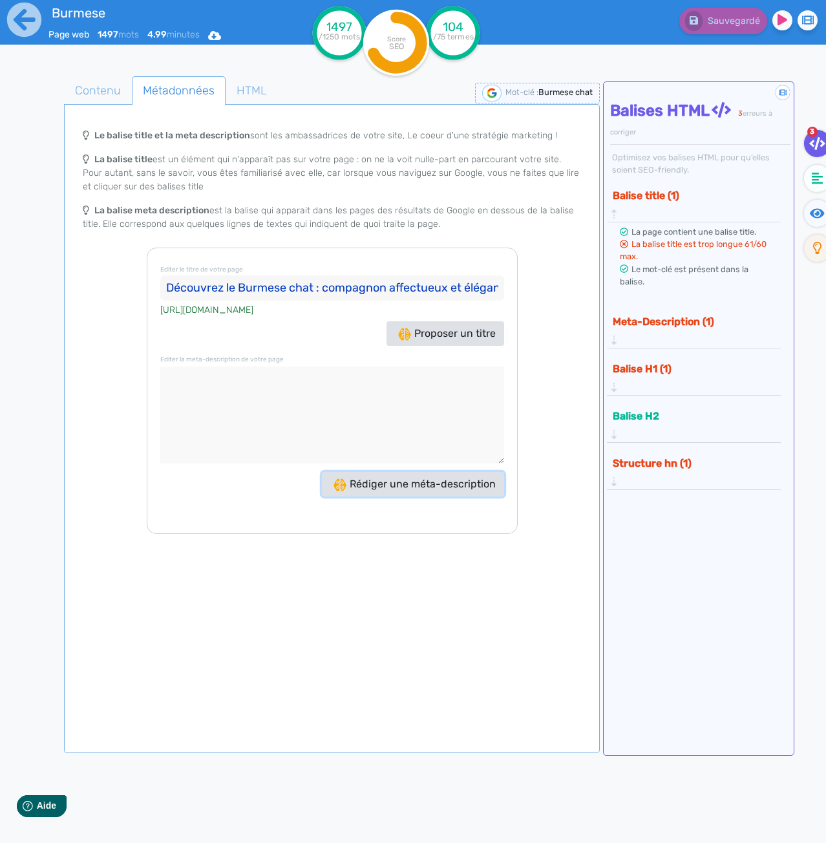
click at [408, 489] on span "Rédiger une méta-description" at bounding box center [415, 484] width 162 height 12
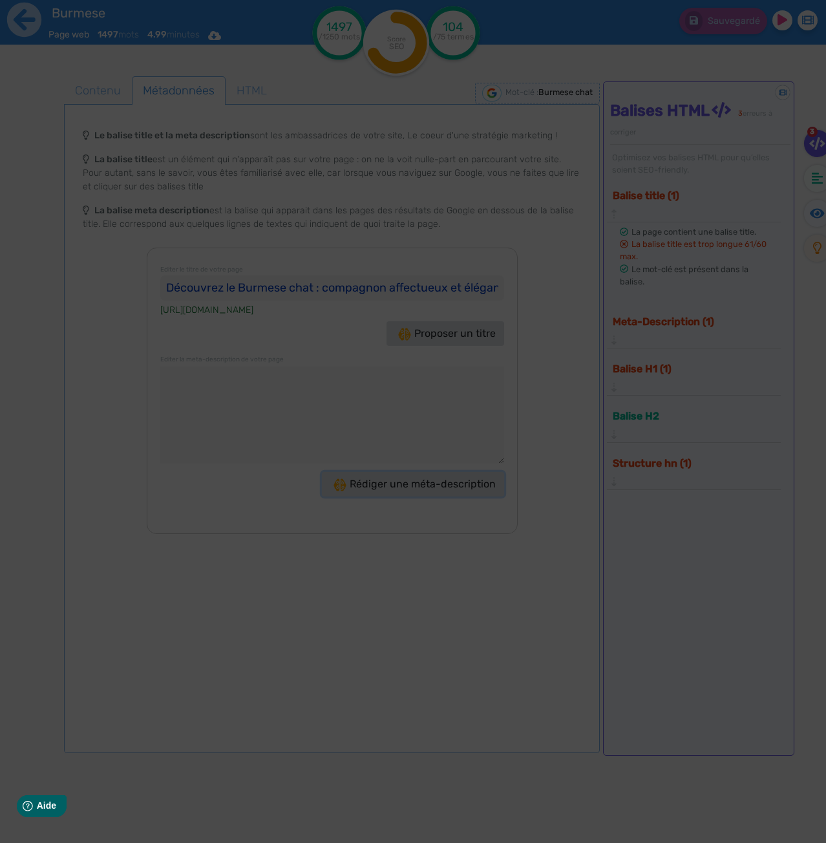
type textarea "Découvrez le Burmese chat : une race élégante, affectueuse et sociable, parfait…"
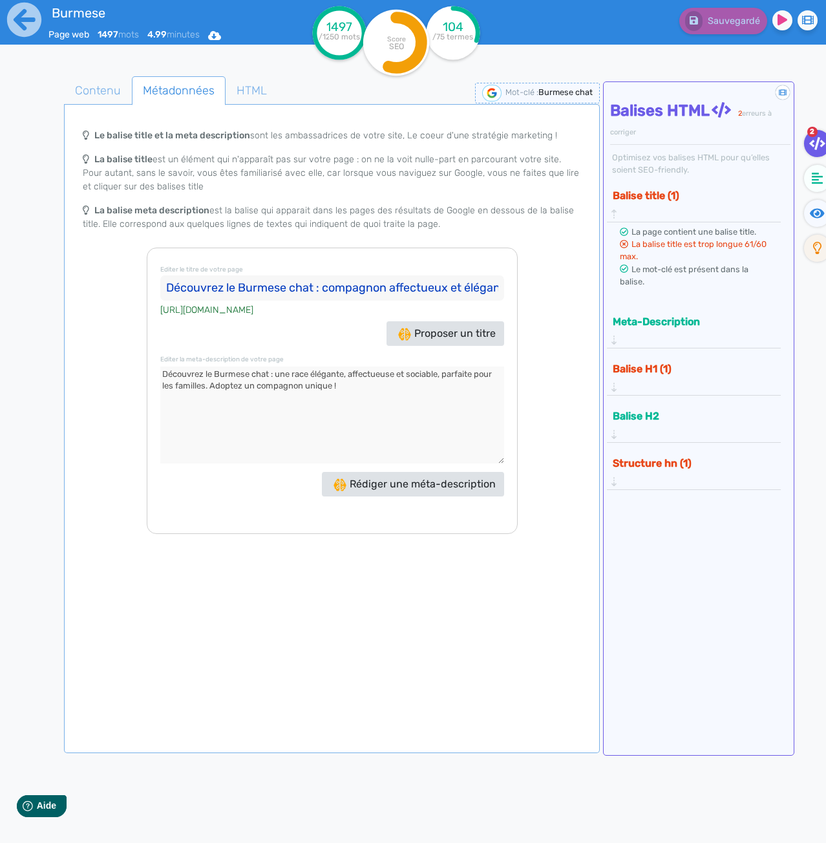
click at [680, 358] on button "Balise H1 (1)" at bounding box center [690, 368] width 162 height 21
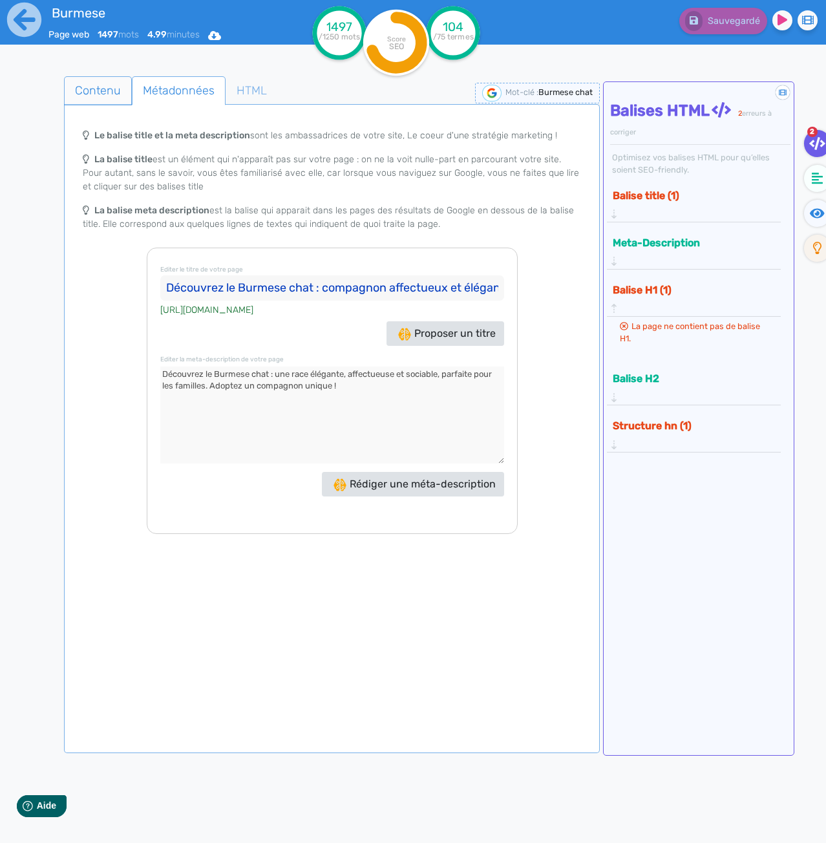
click at [114, 87] on span "Contenu" at bounding box center [98, 90] width 67 height 35
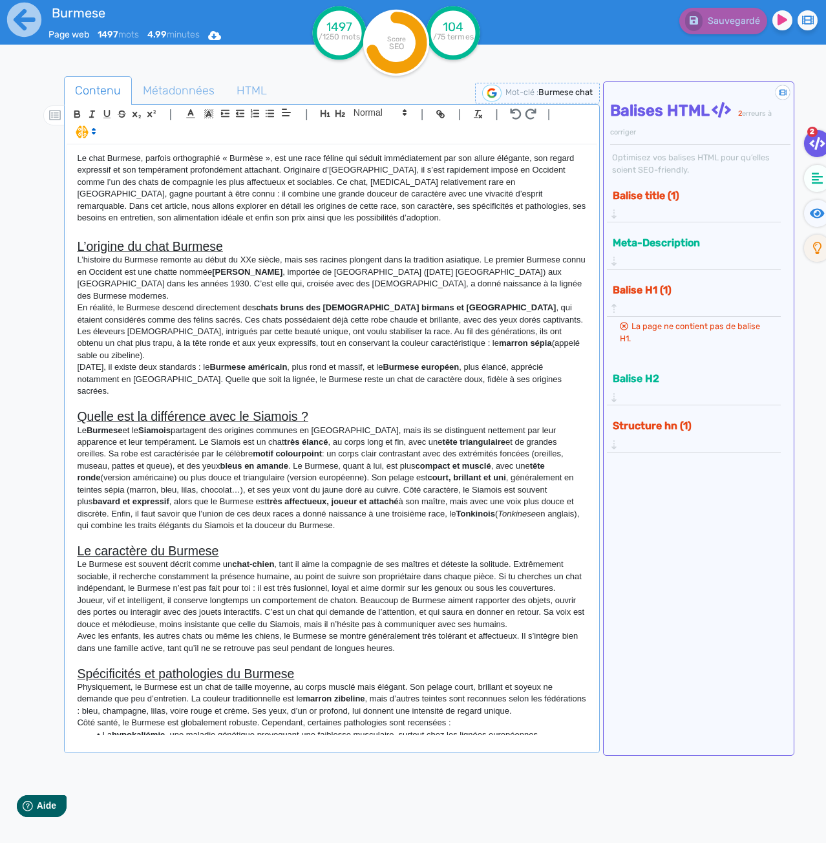
click at [78, 158] on p "Le chat Burmese, parfois orthographié « Burmèse », est une race féline qui sédu…" at bounding box center [332, 189] width 510 height 72
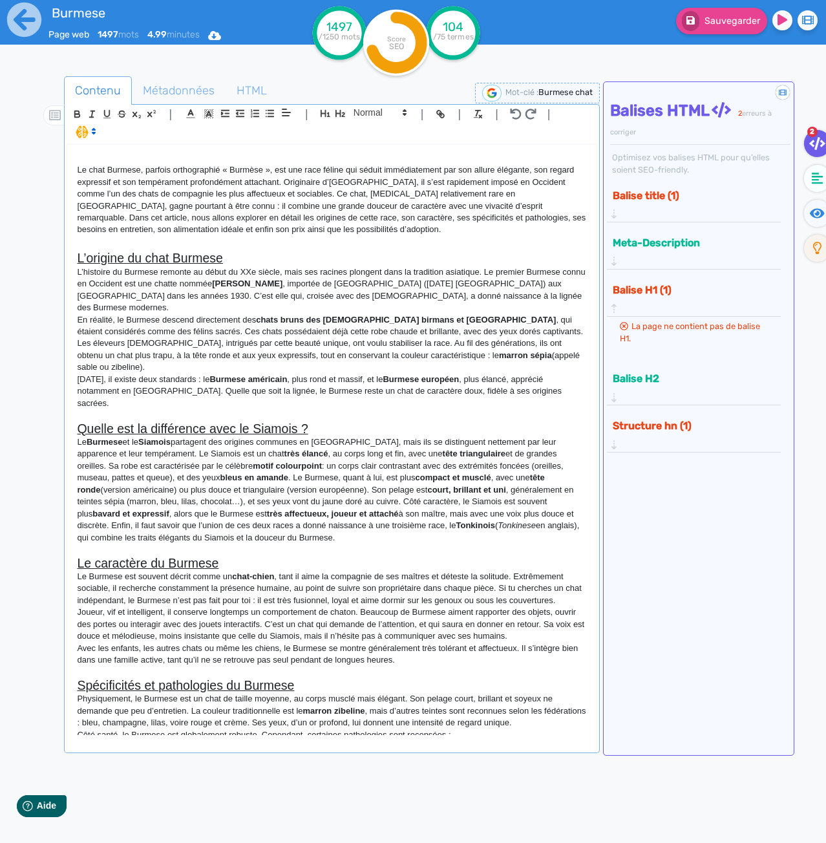
click at [78, 158] on p at bounding box center [332, 159] width 510 height 12
click at [83, 153] on p at bounding box center [332, 159] width 510 height 12
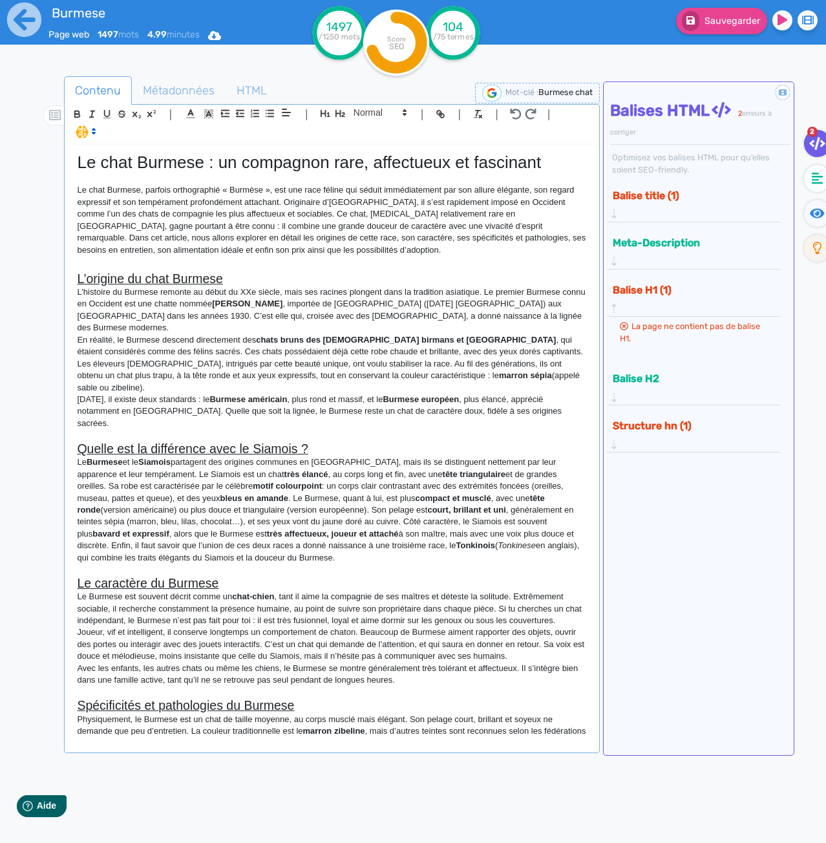
click at [257, 273] on h2 "L’origine du chat Burmese" at bounding box center [332, 278] width 510 height 15
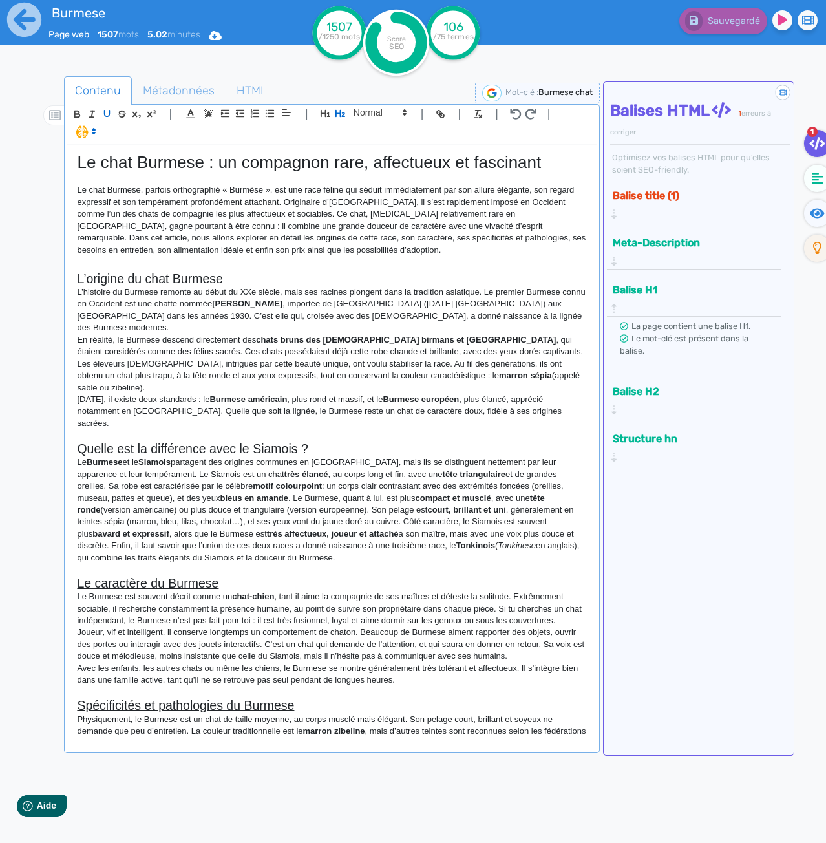
click at [663, 201] on button "Balise title (1)" at bounding box center [690, 195] width 162 height 21
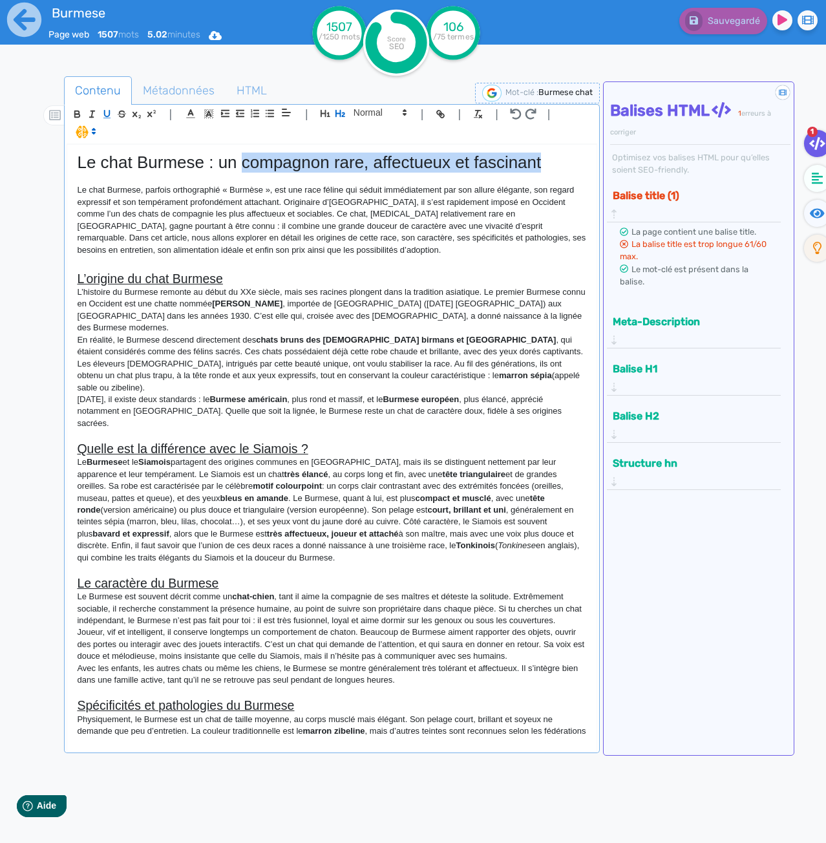
drag, startPoint x: 551, startPoint y: 163, endPoint x: 243, endPoint y: 156, distance: 307.8
click at [243, 156] on h1 "Le chat Burmese : un compagnon rare, affectueux et fascinant" at bounding box center [332, 163] width 510 height 20
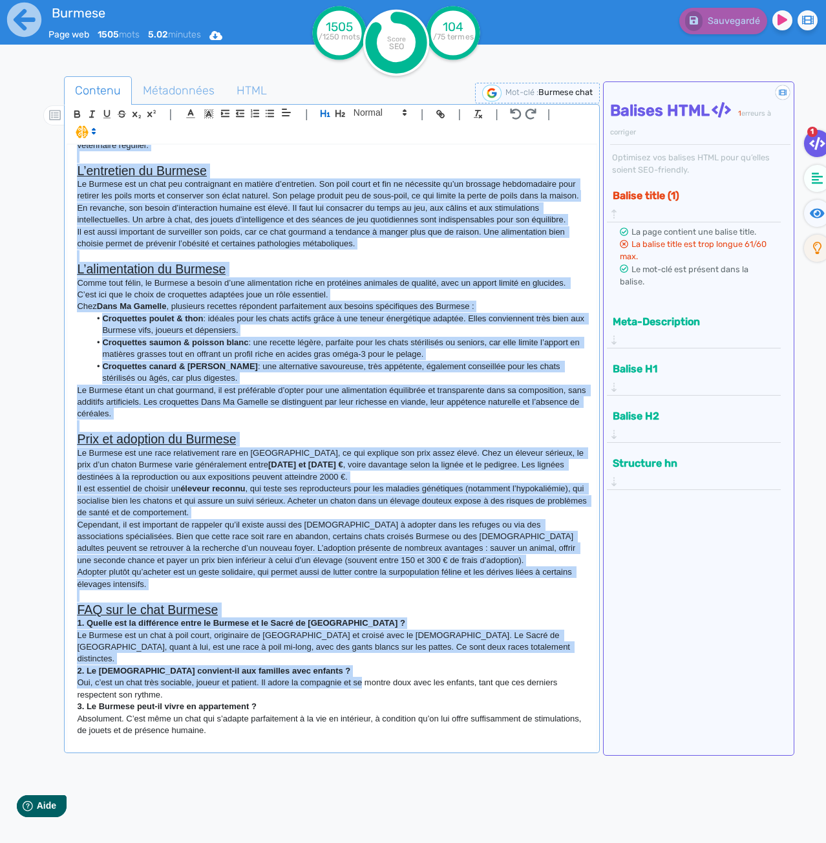
scroll to position [715, 0]
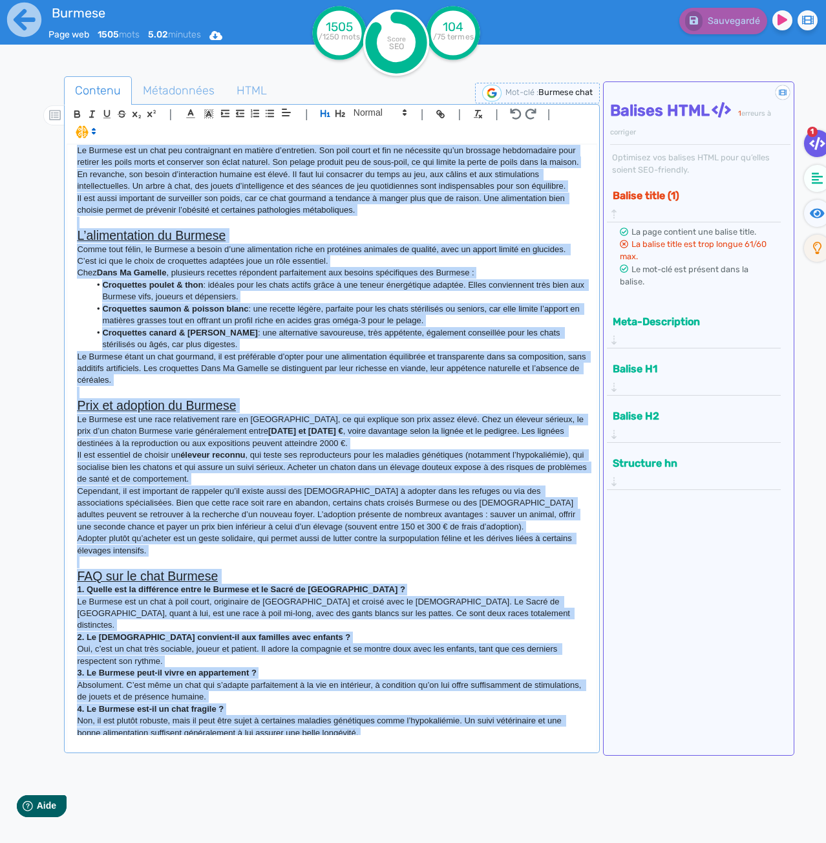
drag, startPoint x: 76, startPoint y: 279, endPoint x: 331, endPoint y: 647, distance: 448.3
click at [467, 754] on div "Contenu Métadonnées HTML | | H3 H4 H5 H6 Normal | | | | Le chat Burmese : une r…" at bounding box center [332, 500] width 536 height 848
copy div "L’ipsumdo si amet Consect A’elitsedd ei Tempori utlabor et dolor ma ALi enimad,…"
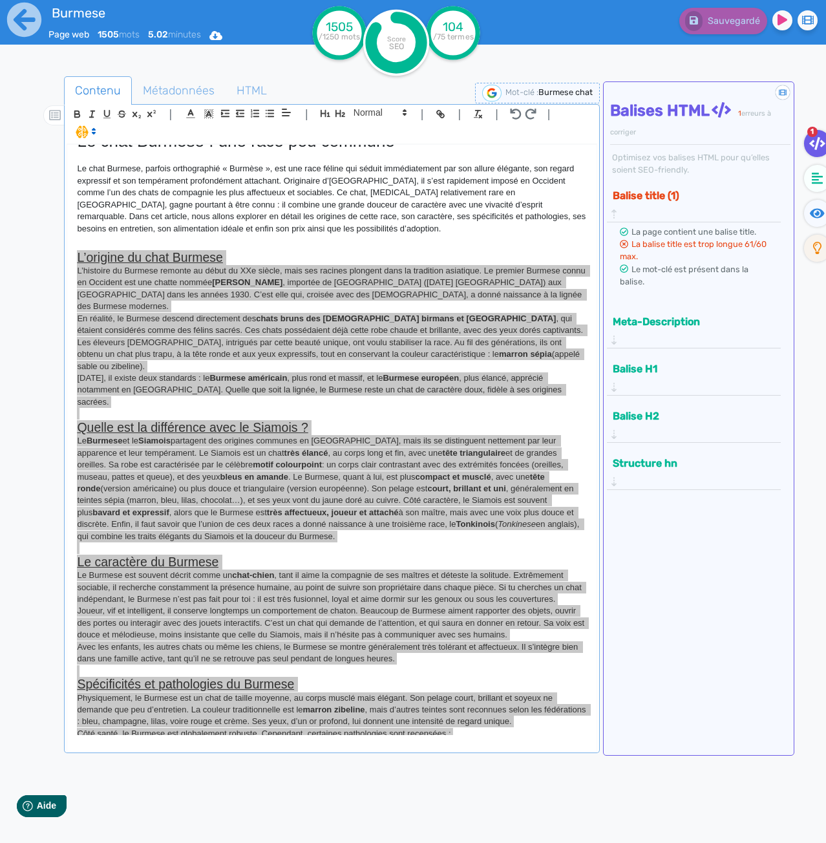
scroll to position [0, 0]
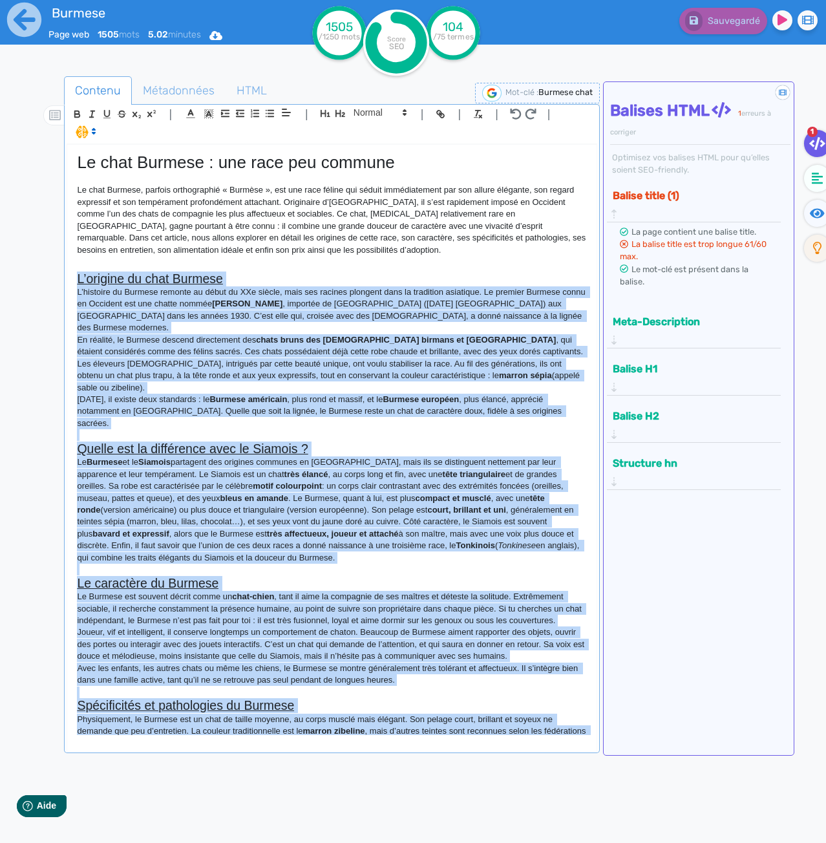
click at [176, 304] on p "L’histoire du Burmese remonte au début du XXe siècle, mais ses racines plongent…" at bounding box center [332, 310] width 510 height 48
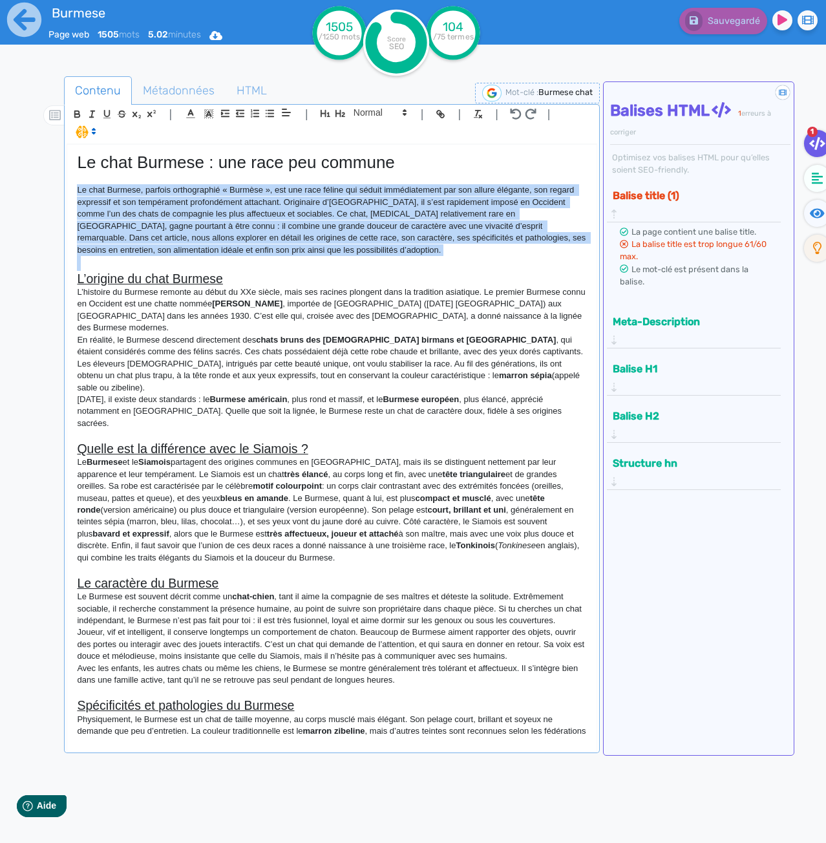
drag, startPoint x: 77, startPoint y: 192, endPoint x: 282, endPoint y: 260, distance: 216.5
click at [282, 260] on div "Le chat Burmese : une race peu commune Le chat Burmese, parfois orthographié « …" at bounding box center [331, 440] width 529 height 590
copy p "Le chat Burmese, parfois orthographié « Burmèse », est une race féline qui sédu…"
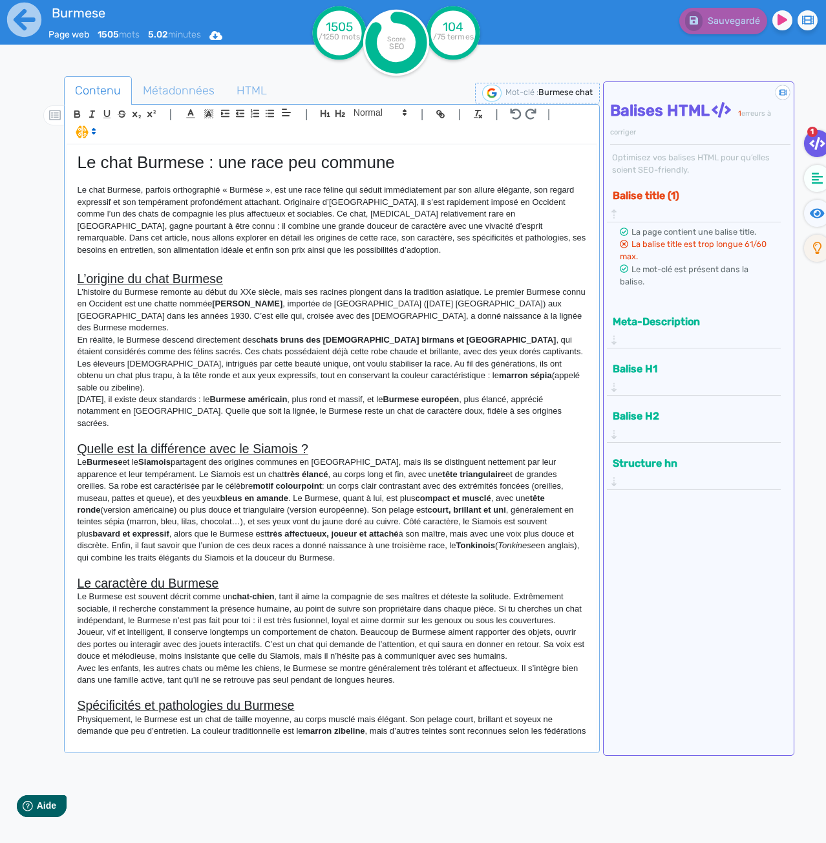
click at [203, 478] on p "Le Burmese et le Siamois partagent des origines communes en [GEOGRAPHIC_DATA], …" at bounding box center [332, 509] width 510 height 107
click at [207, 163] on h1 "Le chat Burmese : une race peu commune" at bounding box center [332, 163] width 510 height 20
copy h1 "Le chat Burmese : une race peu commune"
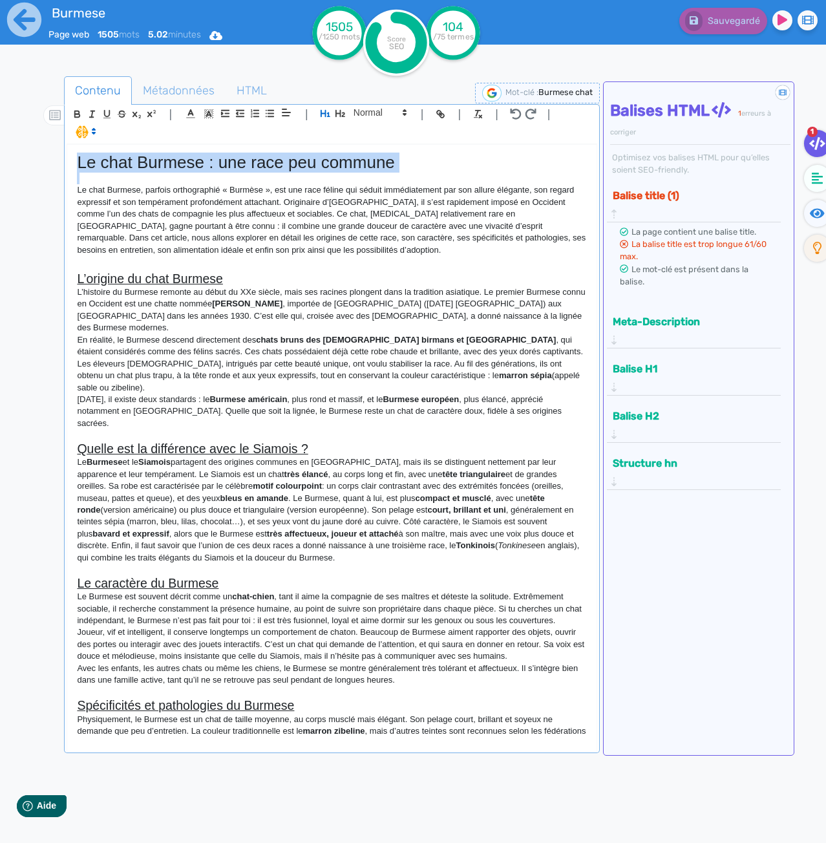
click at [300, 171] on h1 "Le chat Burmese : une race peu commune" at bounding box center [332, 163] width 510 height 20
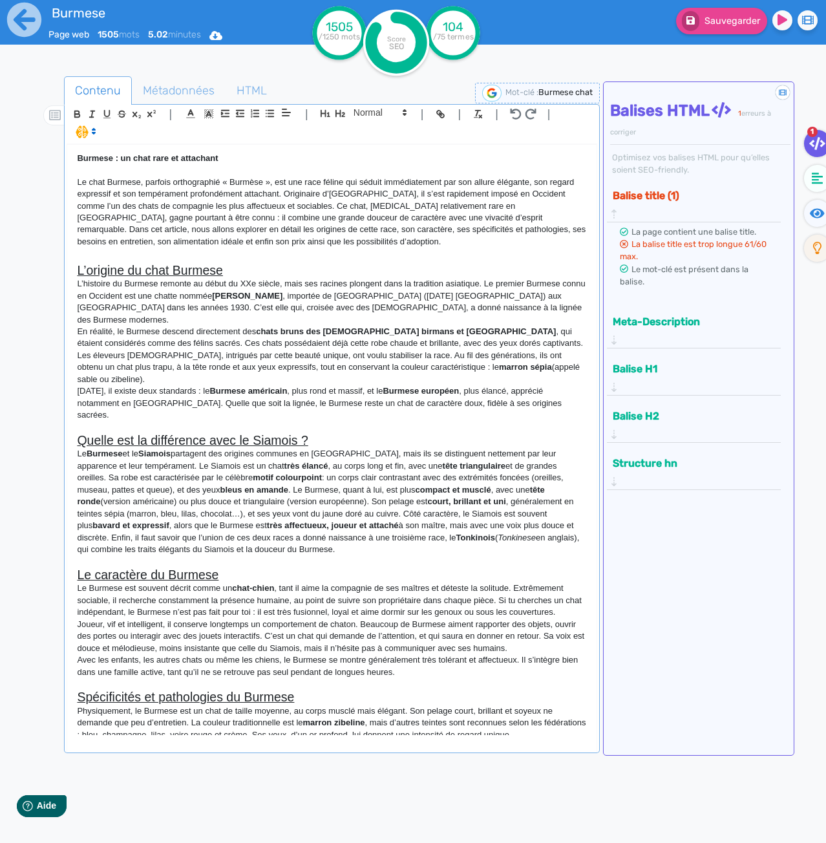
click at [214, 162] on strong "Burmese : un chat rare et attachant" at bounding box center [147, 158] width 141 height 10
click at [327, 113] on icon "button" at bounding box center [325, 113] width 11 height 11
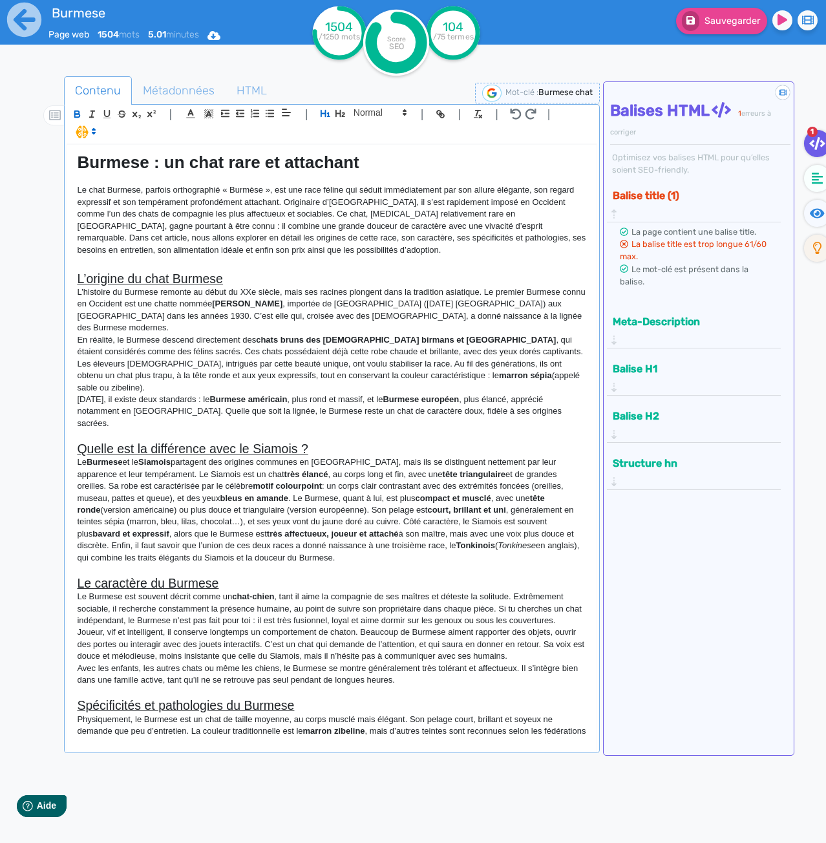
click at [288, 198] on p "Le chat Burmese, parfois orthographié « Burmèse », est une race féline qui sédu…" at bounding box center [332, 220] width 510 height 72
click at [216, 214] on p "Le chat Burmese, parfois orthographié « Burmèse », est une race féline qui sédu…" at bounding box center [332, 220] width 510 height 72
click at [207, 168] on strong "Burmese : un chat rare et attachant" at bounding box center [218, 162] width 282 height 19
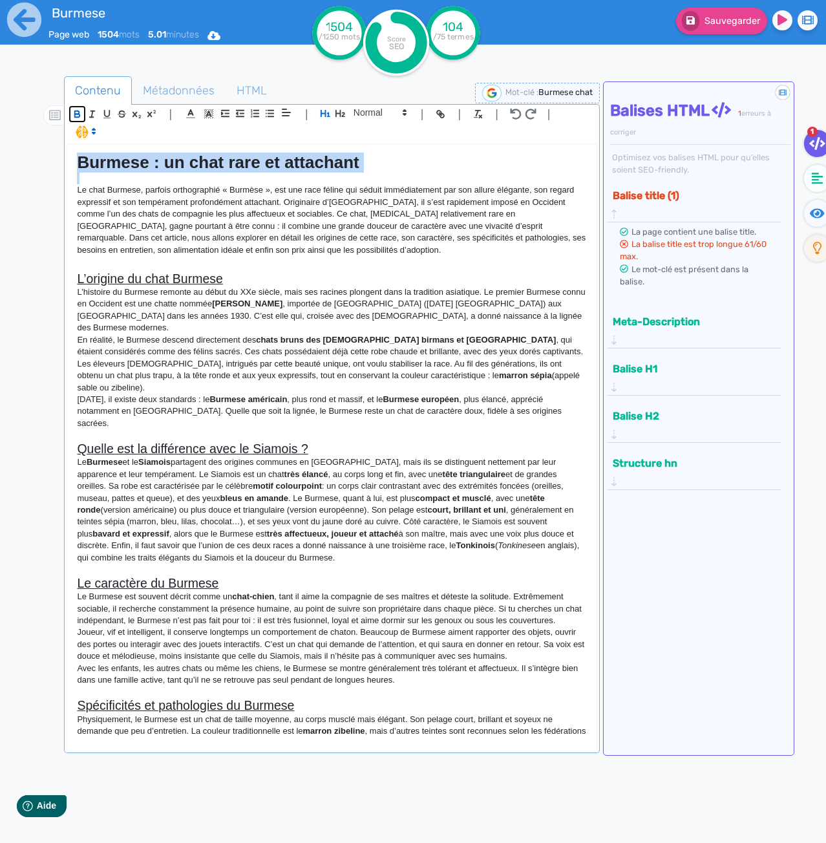
click at [77, 112] on icon "button" at bounding box center [77, 114] width 11 height 11
click at [161, 220] on p "Le chat Burmese, parfois orthographié « Burmèse », est une race féline qui sédu…" at bounding box center [332, 220] width 510 height 72
click at [169, 93] on span "Métadonnées" at bounding box center [179, 90] width 92 height 35
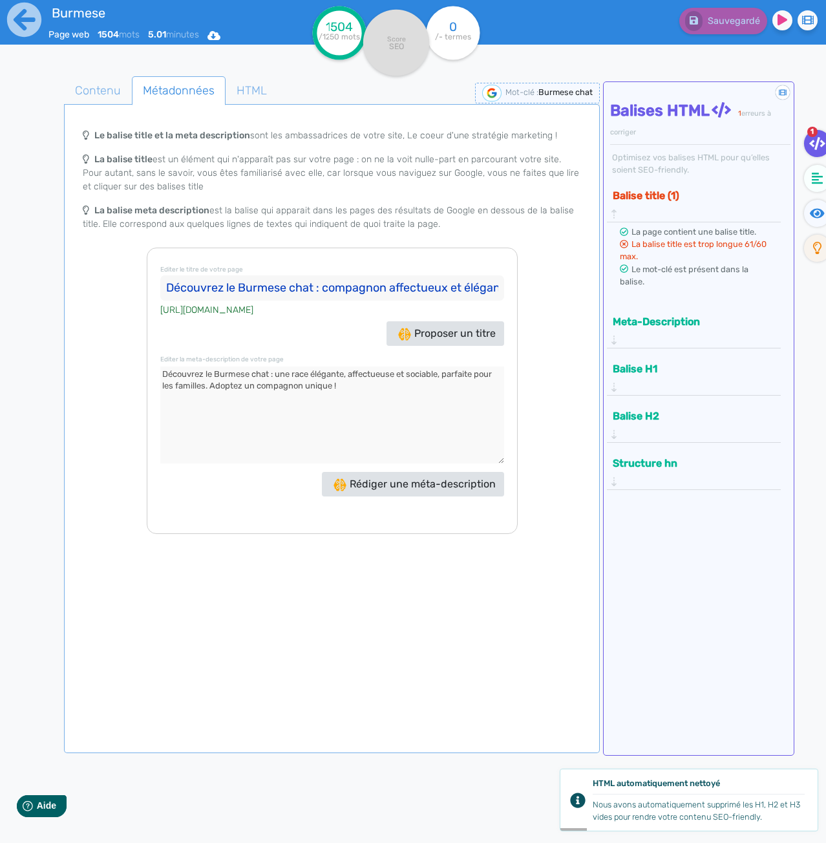
drag, startPoint x: 228, startPoint y: 288, endPoint x: 63, endPoint y: 282, distance: 165.6
click at [63, 282] on div "Contenu Métadonnées HTML | | H3 H4 H5 H6 Normal | | | | Burmese : un chat rare …" at bounding box center [431, 498] width 789 height 851
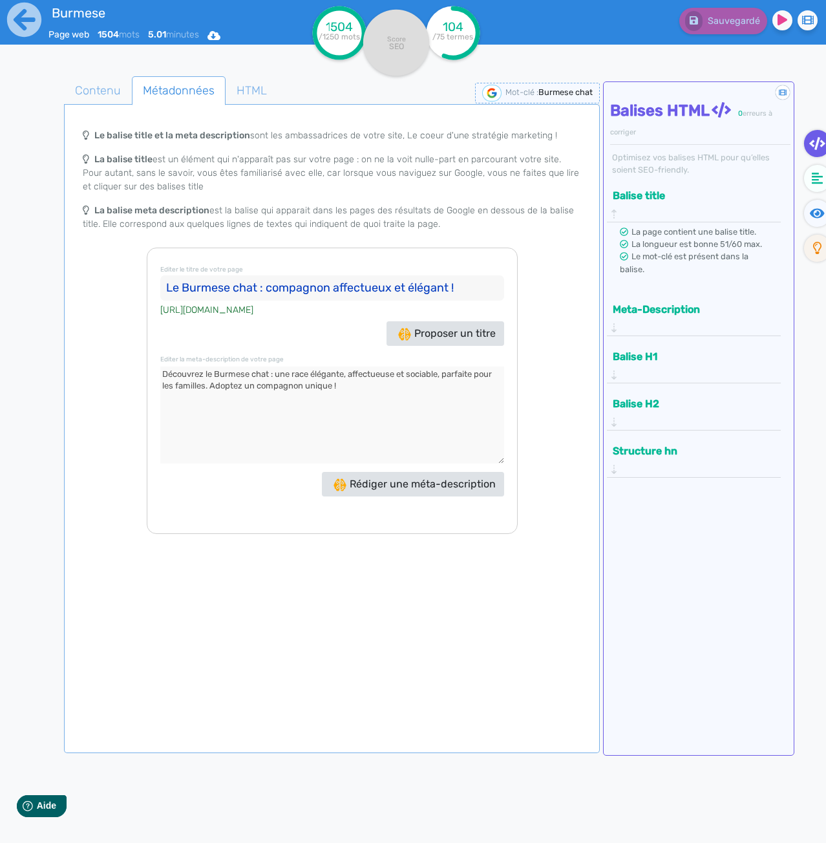
click at [345, 341] on div "Proposer un titre" at bounding box center [332, 333] width 350 height 25
click at [428, 344] on button "Proposer un titre" at bounding box center [446, 333] width 118 height 25
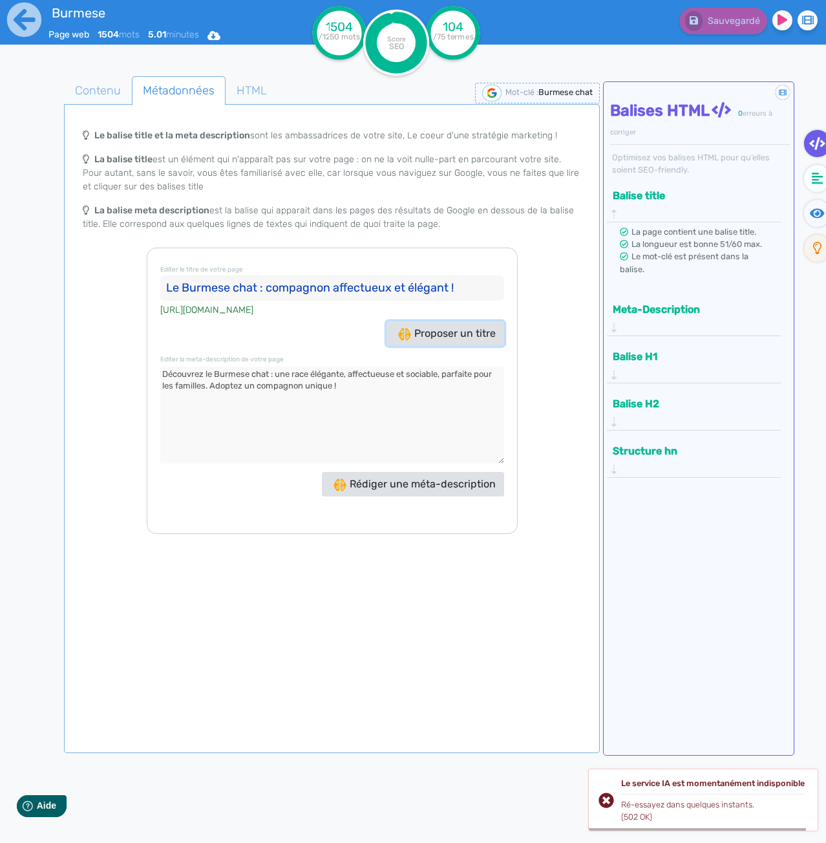
click at [425, 343] on button "Proposer un titre" at bounding box center [446, 333] width 118 height 25
drag, startPoint x: 230, startPoint y: 292, endPoint x: 78, endPoint y: 284, distance: 152.8
click at [78, 284] on div "Le balise title et la meta description sont les ambassadrices de votre site, Le…" at bounding box center [332, 328] width 531 height 412
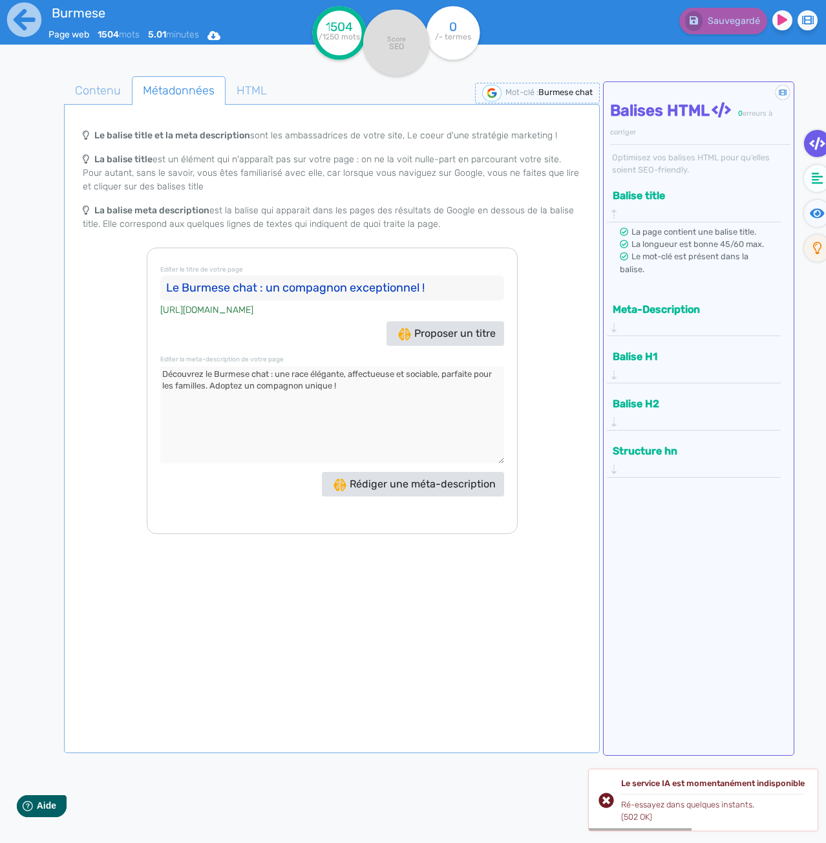
click at [184, 289] on input "Le Burmese chat : un compagnon exceptionnel !" at bounding box center [332, 288] width 344 height 26
drag, startPoint x: 261, startPoint y: 290, endPoint x: 284, endPoint y: 292, distance: 23.3
click at [284, 292] on input "Le chat Burmese chat : un compagnon exceptionnel !" at bounding box center [332, 288] width 344 height 26
type input "Le chat Burmese : un compagnon exceptionnel !"
click at [334, 336] on div "Proposer un titre" at bounding box center [332, 333] width 350 height 25
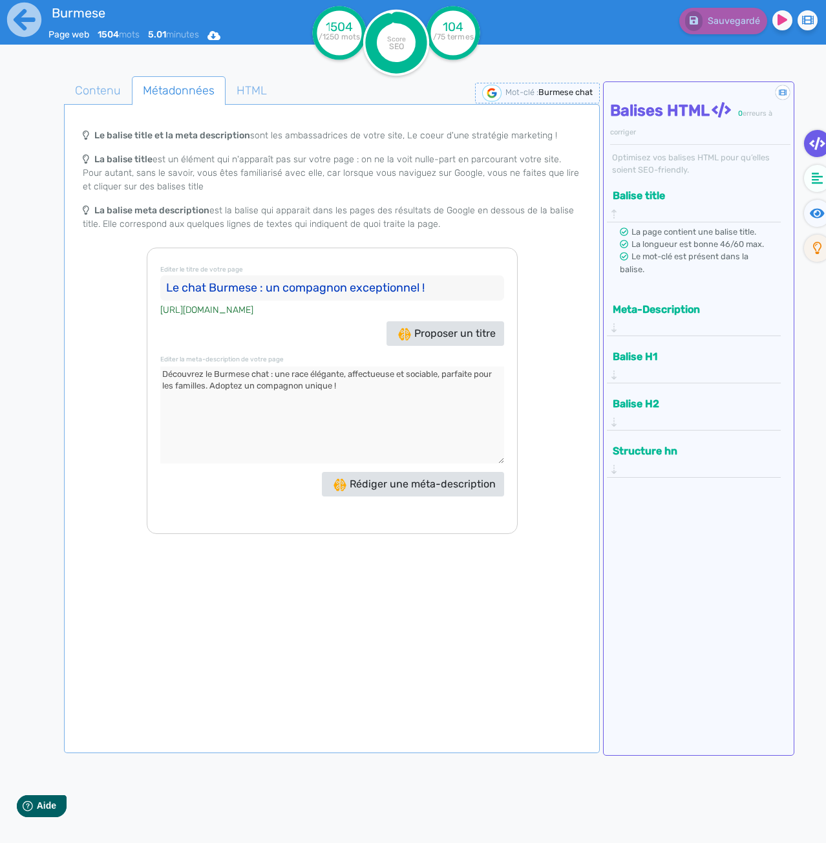
drag, startPoint x: 340, startPoint y: 388, endPoint x: 209, endPoint y: 387, distance: 130.6
click at [209, 387] on textarea at bounding box center [332, 415] width 344 height 97
click at [313, 376] on textarea at bounding box center [332, 415] width 344 height 97
click at [414, 406] on textarea at bounding box center [332, 415] width 344 height 97
click at [433, 370] on textarea at bounding box center [332, 415] width 344 height 97
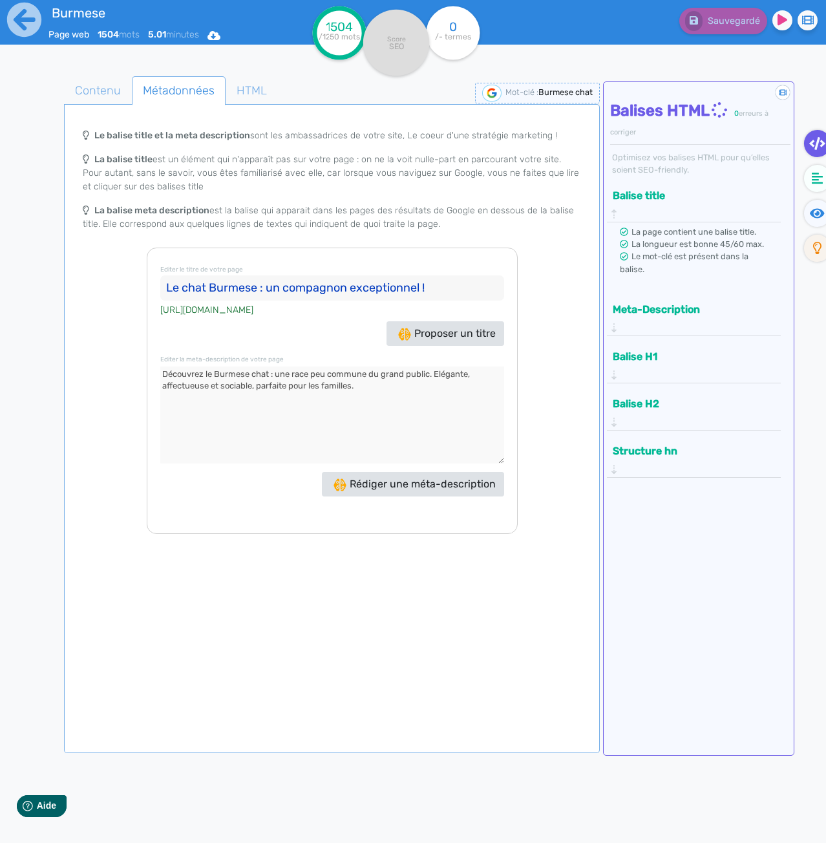
click at [449, 395] on textarea at bounding box center [332, 415] width 344 height 97
type textarea "Découvrez le Burmese chat : une race peu commune du grand public. Elégante, aff…"
click at [682, 299] on button "Meta-Description" at bounding box center [690, 309] width 162 height 21
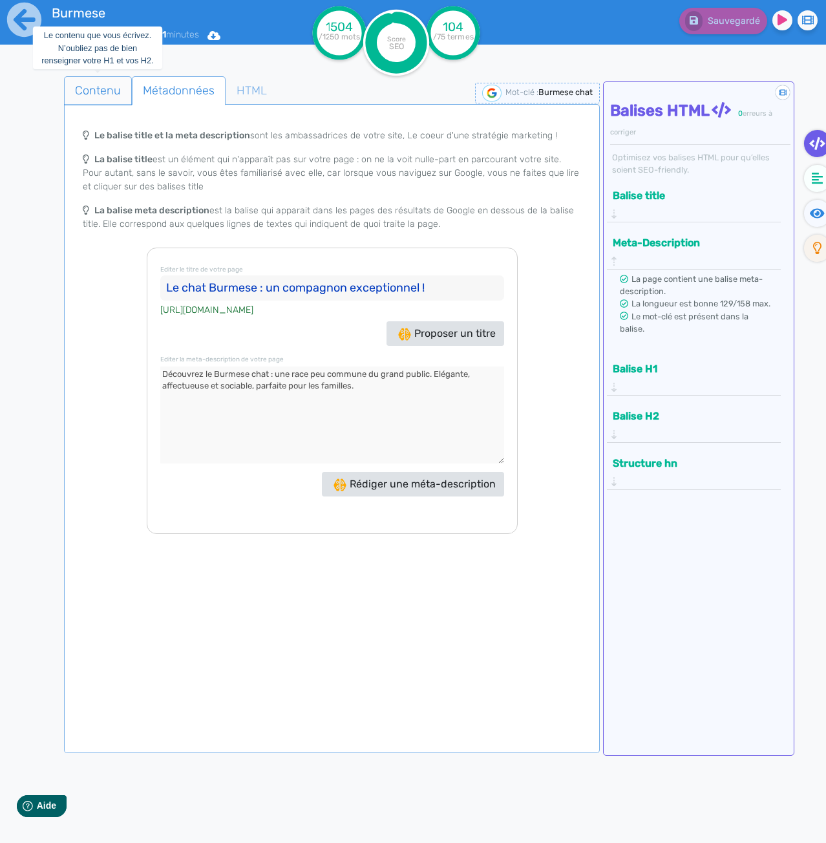
click at [82, 83] on span "Contenu" at bounding box center [98, 90] width 67 height 35
